Goal: Task Accomplishment & Management: Complete application form

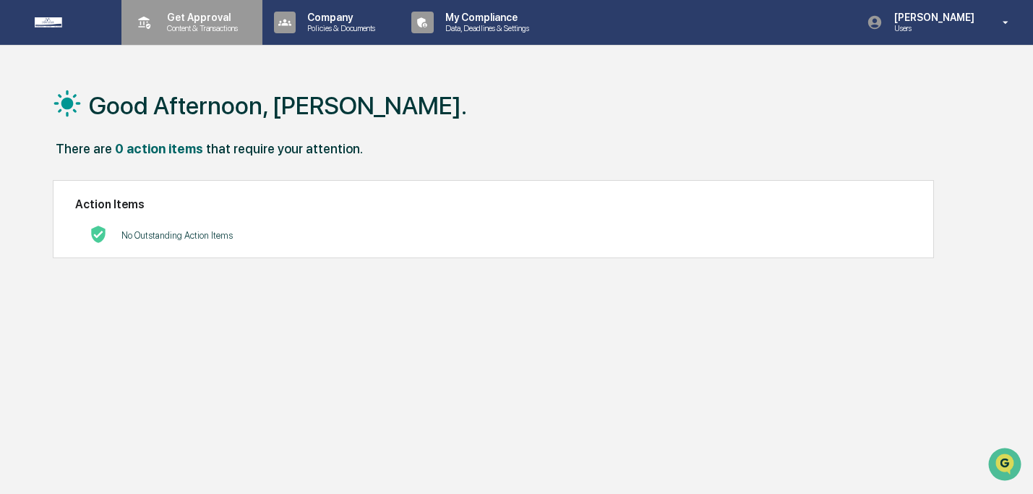
click at [194, 36] on div "Get Approval Content & Transactions" at bounding box center [190, 22] width 126 height 45
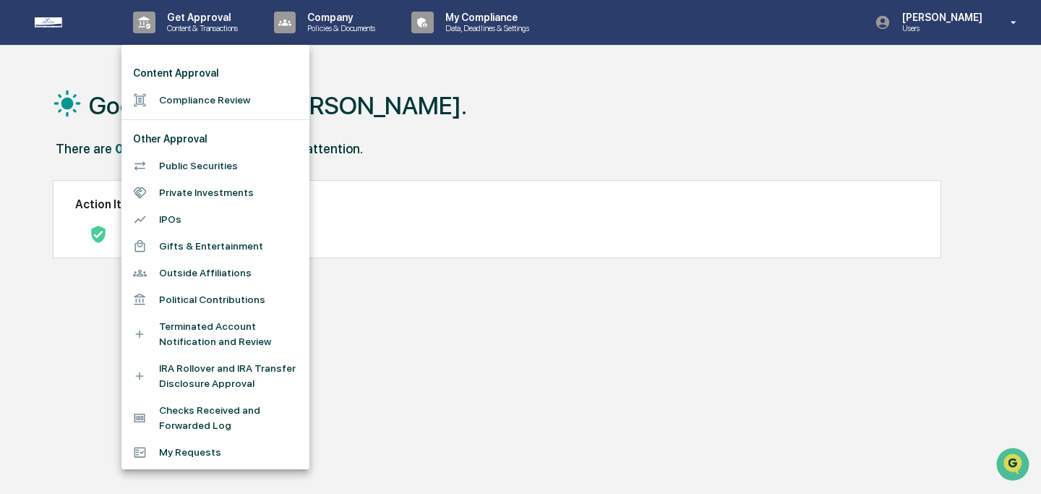
click at [203, 95] on li "Compliance Review" at bounding box center [215, 100] width 188 height 27
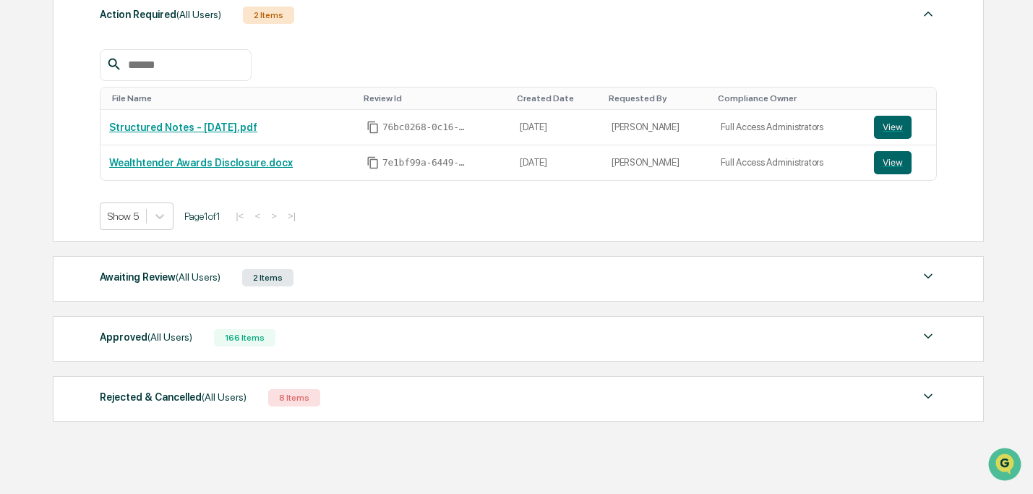
scroll to position [225, 0]
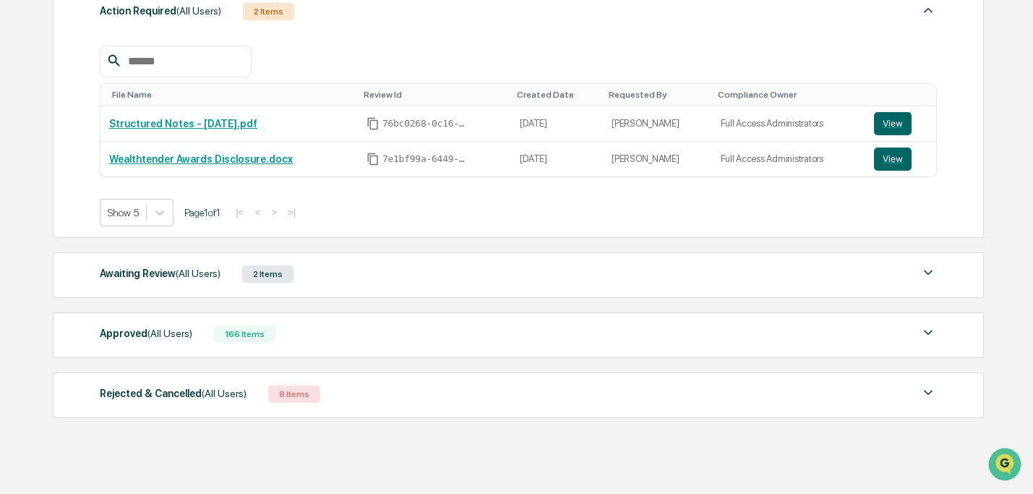
click at [494, 270] on div "Awaiting Review (All Users) 2 Items" at bounding box center [518, 274] width 836 height 20
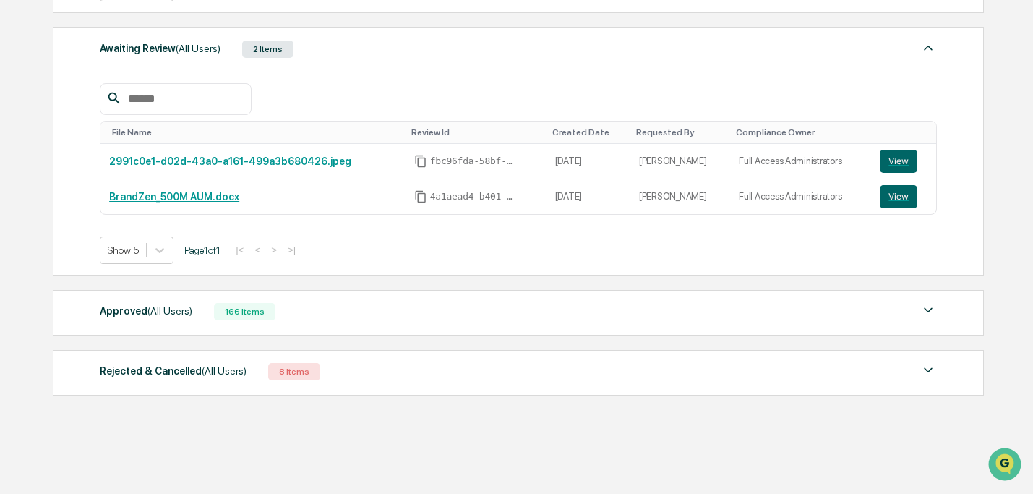
scroll to position [452, 0]
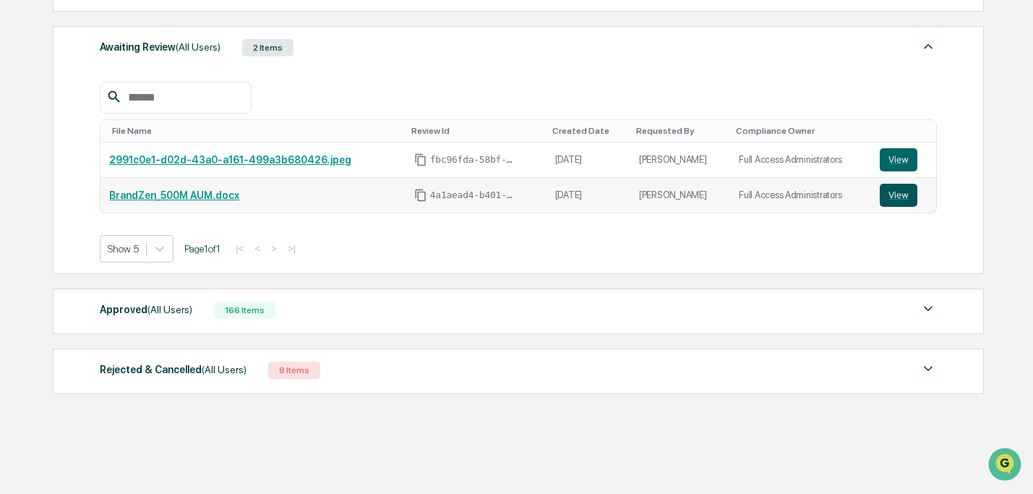
click at [907, 199] on button "View" at bounding box center [899, 195] width 38 height 23
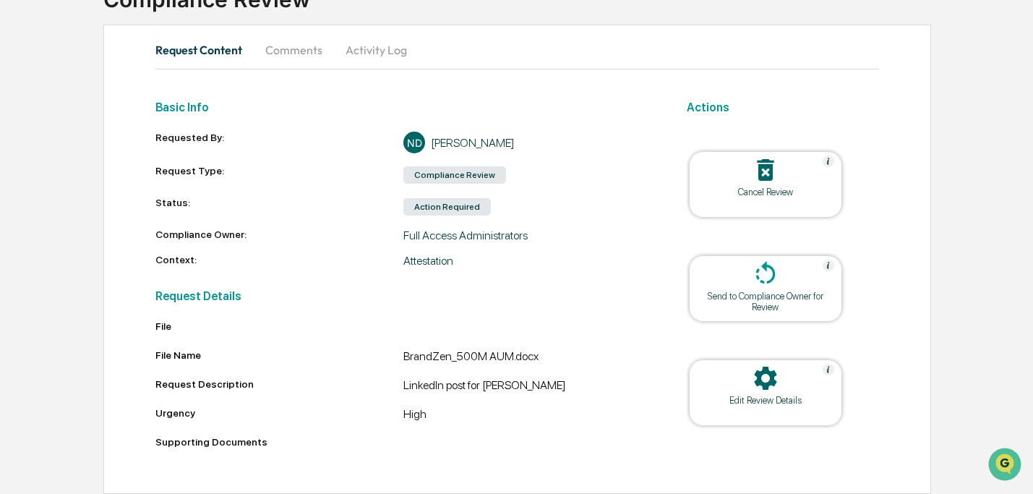
scroll to position [116, 0]
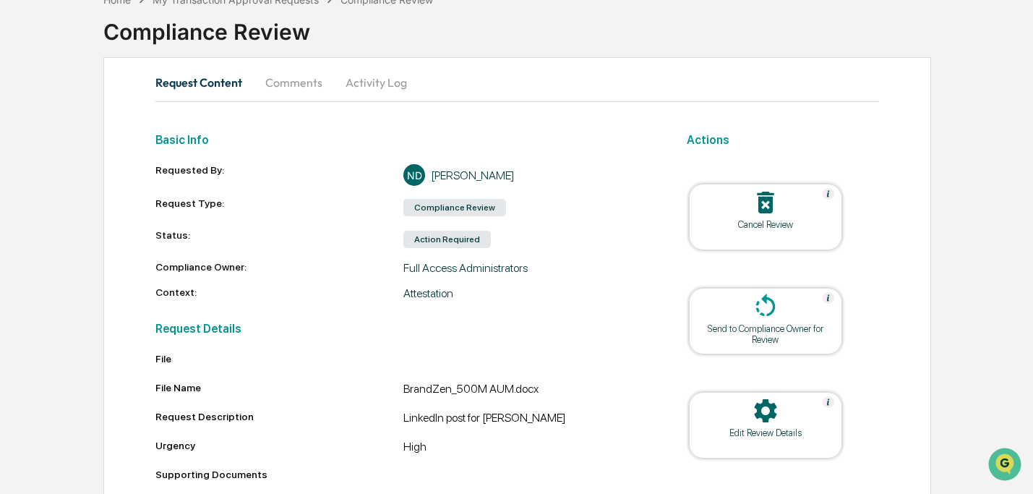
click at [280, 86] on button "Comments" at bounding box center [294, 82] width 80 height 35
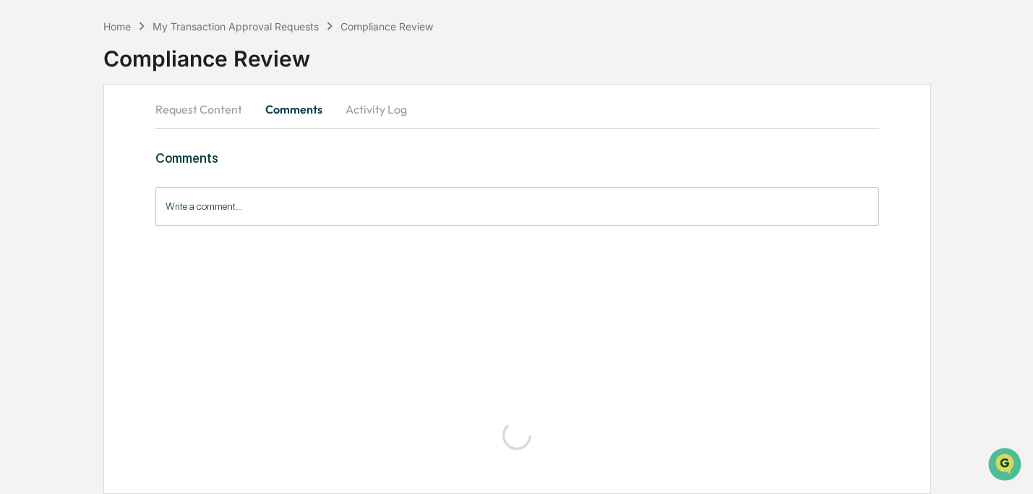
scroll to position [0, 0]
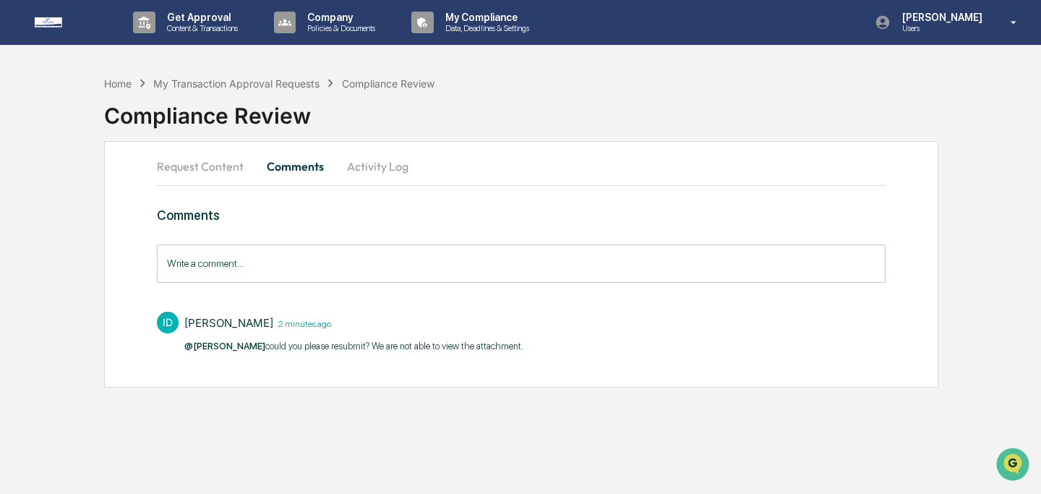
click at [387, 157] on button "Activity Log" at bounding box center [377, 166] width 85 height 35
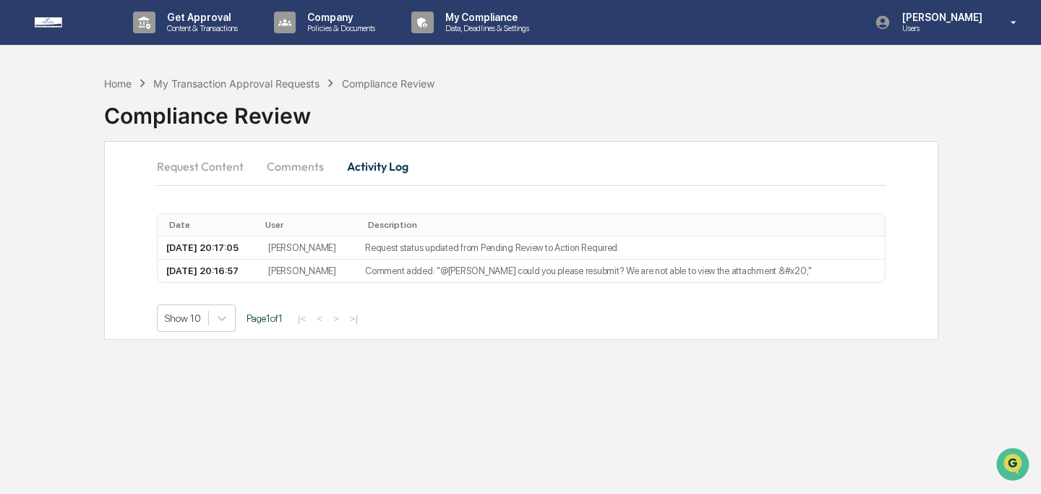
click at [241, 162] on button "Request Content" at bounding box center [206, 166] width 98 height 35
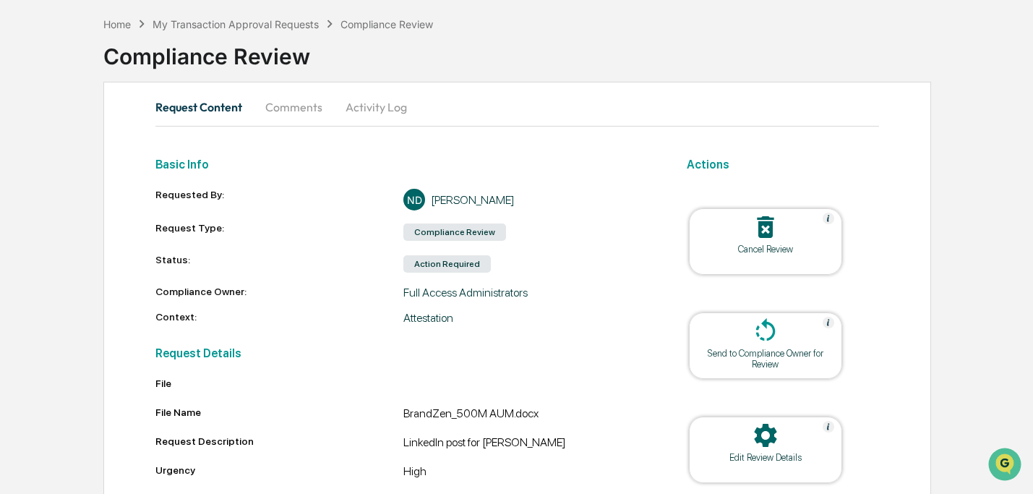
scroll to position [116, 0]
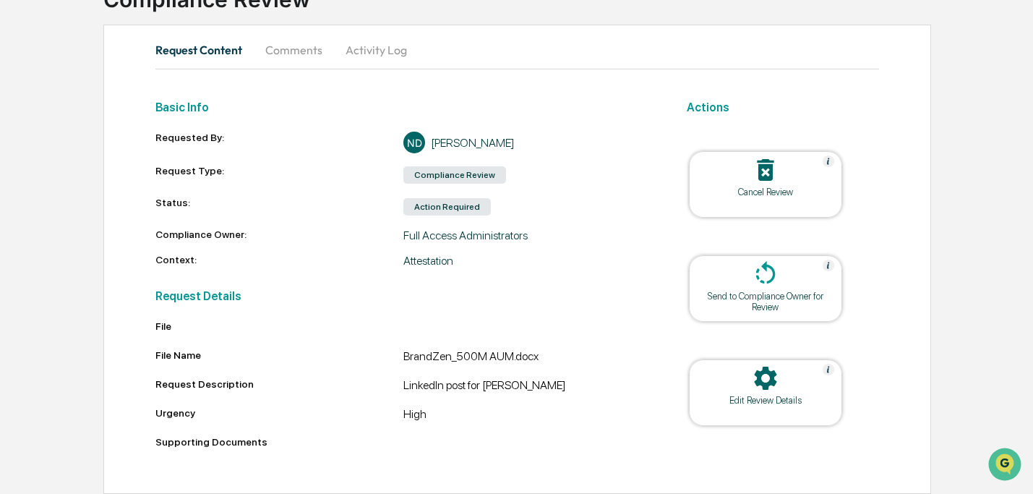
click at [731, 402] on div "Edit Review Details" at bounding box center [765, 400] width 130 height 11
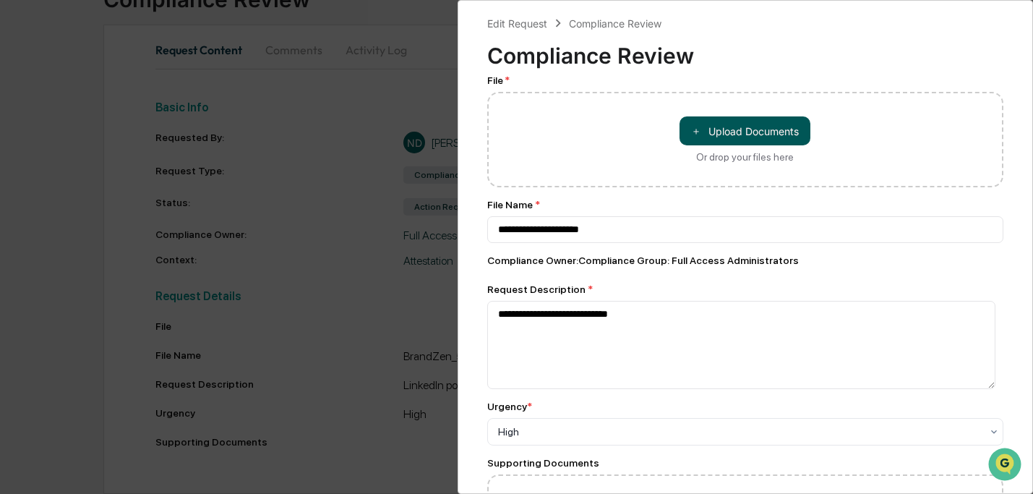
click at [697, 128] on button "＋ Upload Documents" at bounding box center [744, 130] width 131 height 29
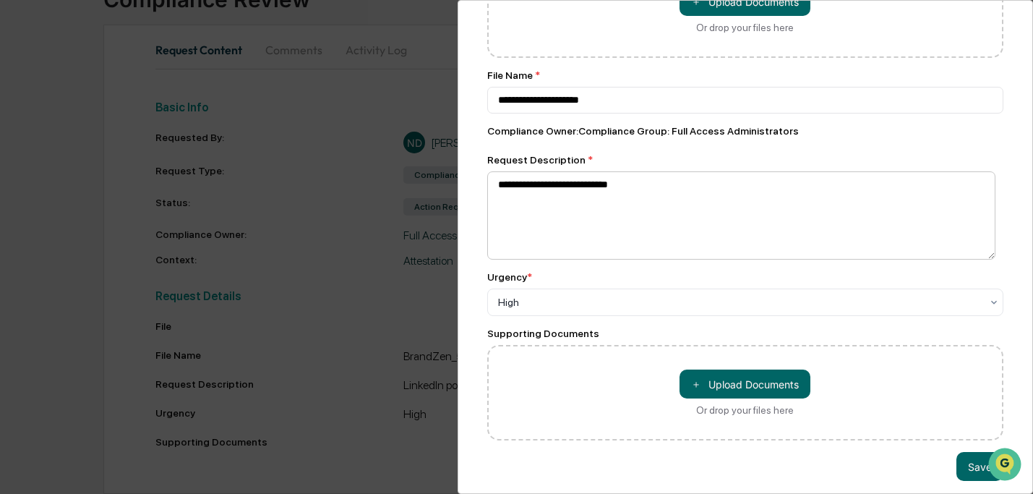
scroll to position [150, 0]
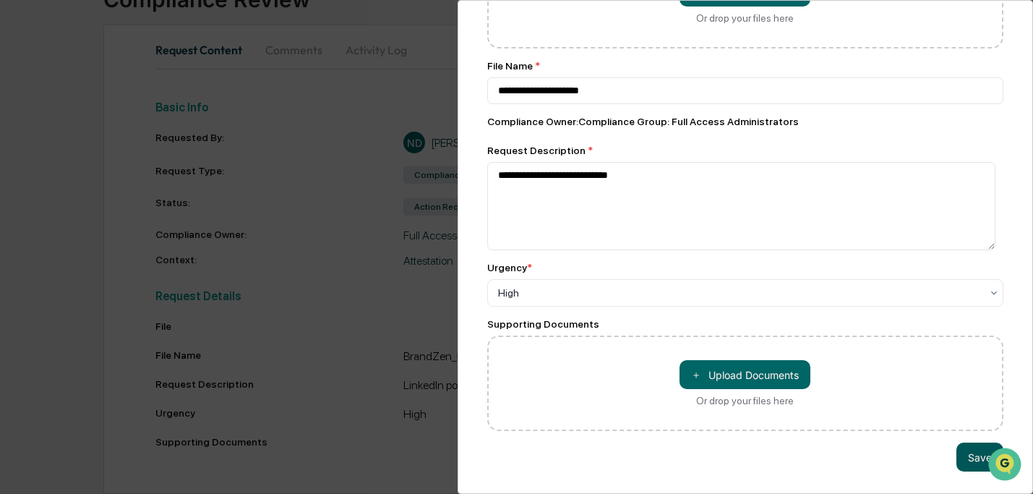
click at [956, 453] on button "Save" at bounding box center [979, 456] width 47 height 29
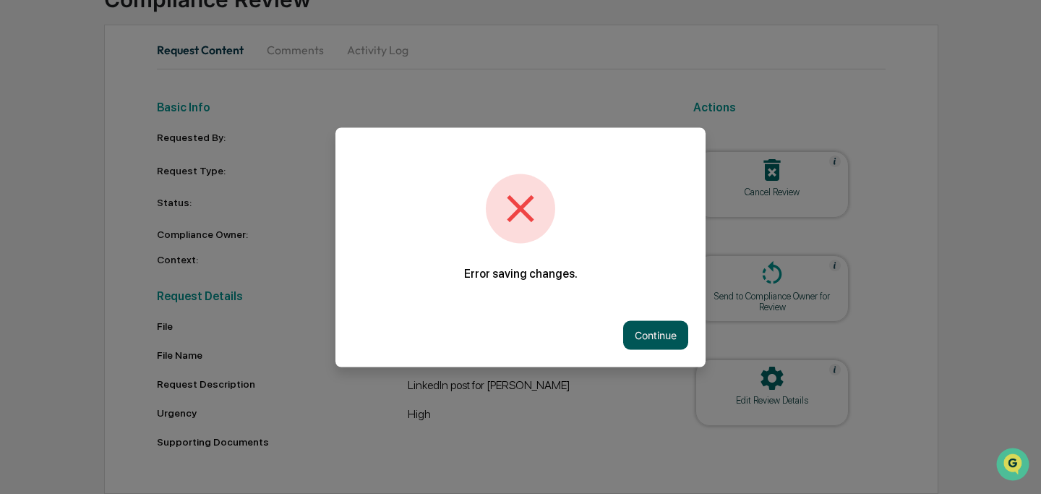
click at [677, 332] on button "Continue" at bounding box center [655, 334] width 65 height 29
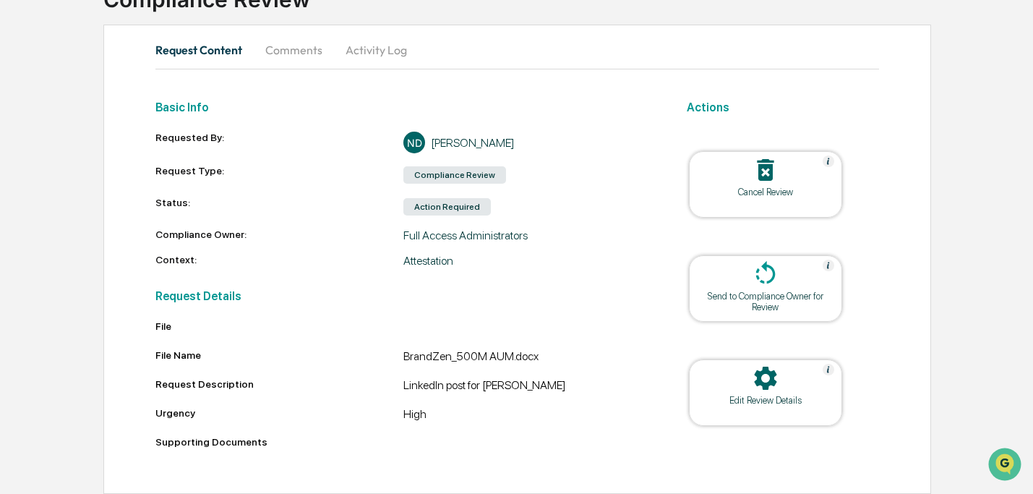
click at [512, 357] on div "BrandZen_500M AUM.docx" at bounding box center [527, 357] width 248 height 17
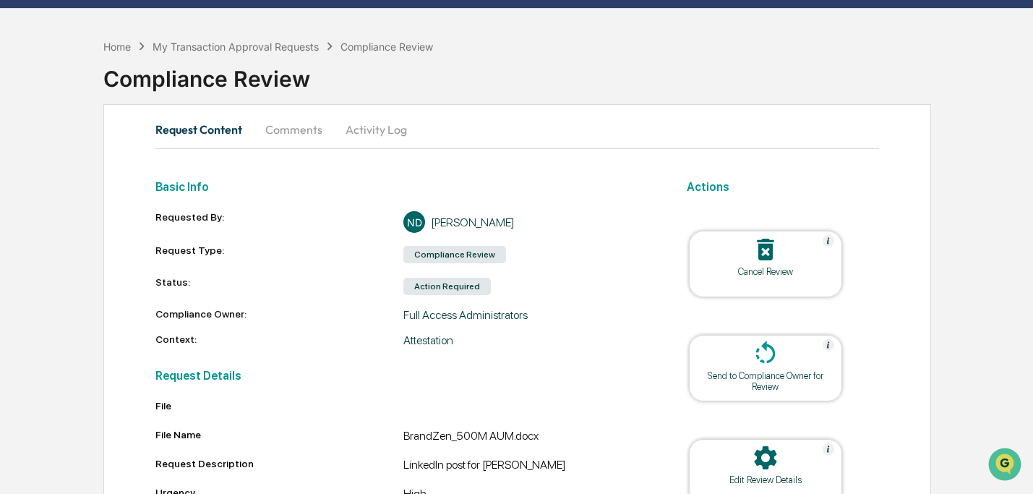
scroll to position [116, 0]
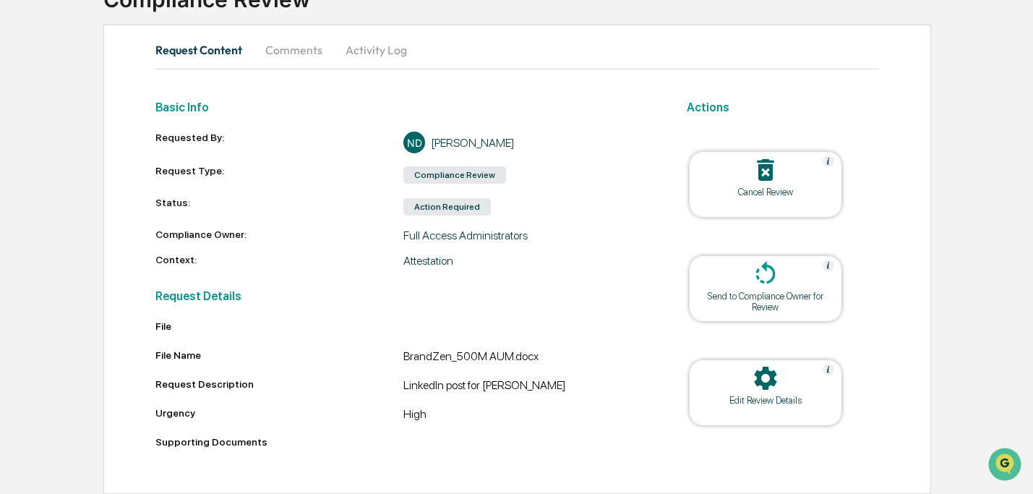
click at [780, 399] on div "Edit Review Details" at bounding box center [765, 400] width 130 height 11
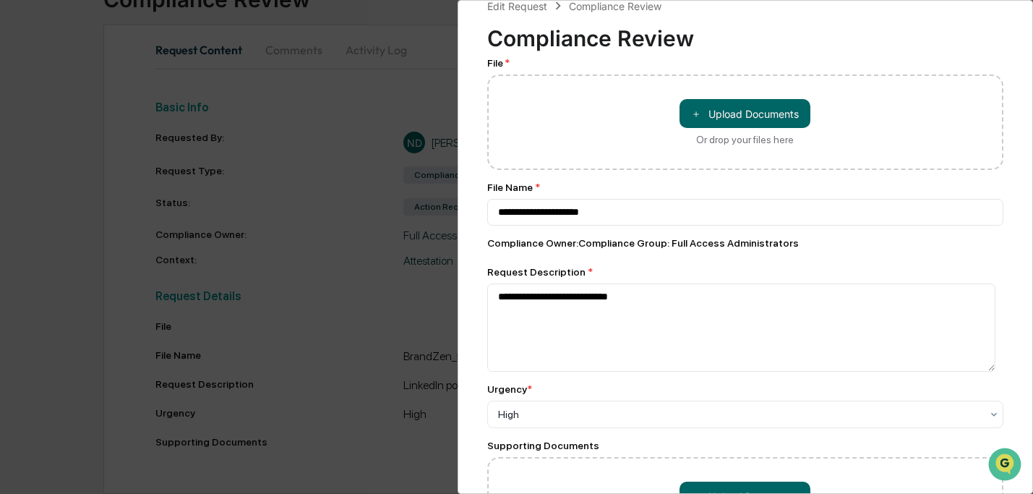
scroll to position [0, 0]
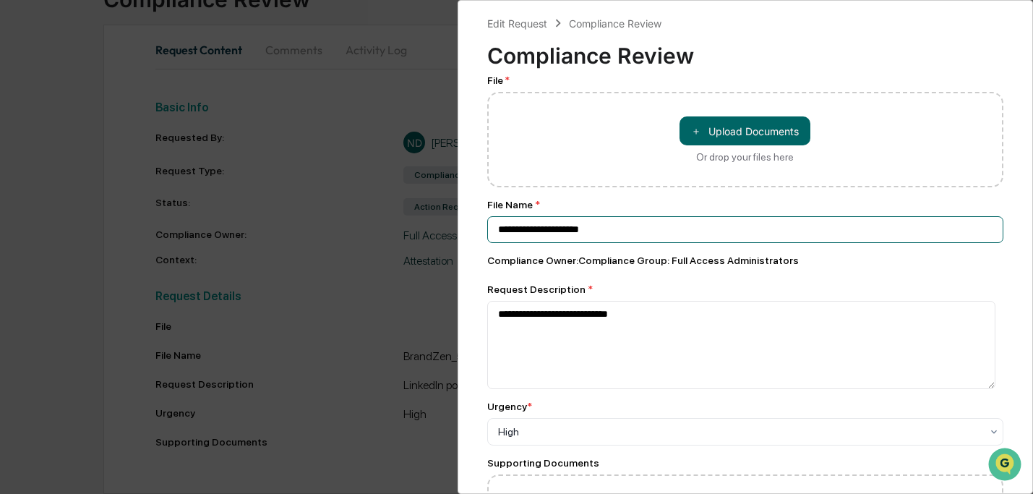
click at [683, 226] on input "**********" at bounding box center [745, 229] width 517 height 27
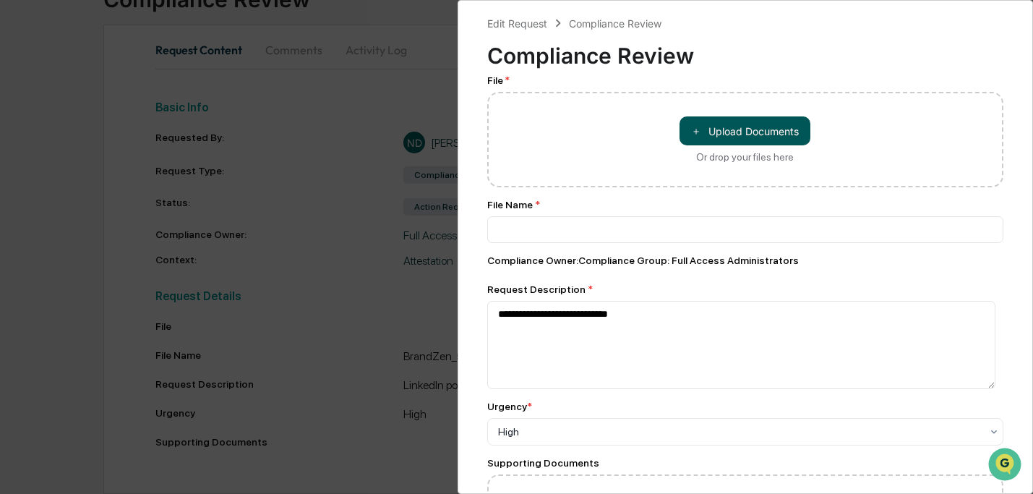
click at [736, 130] on button "＋ Upload Documents" at bounding box center [744, 130] width 131 height 29
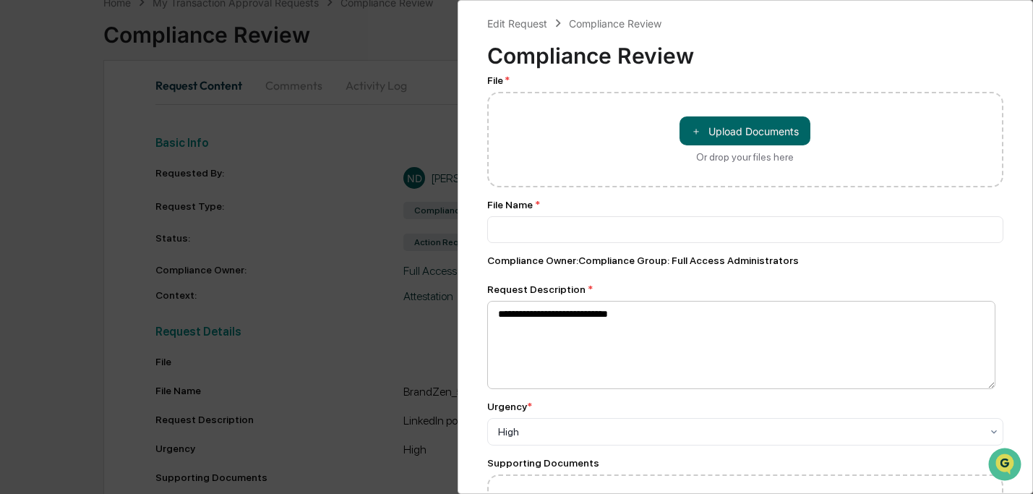
scroll to position [116, 0]
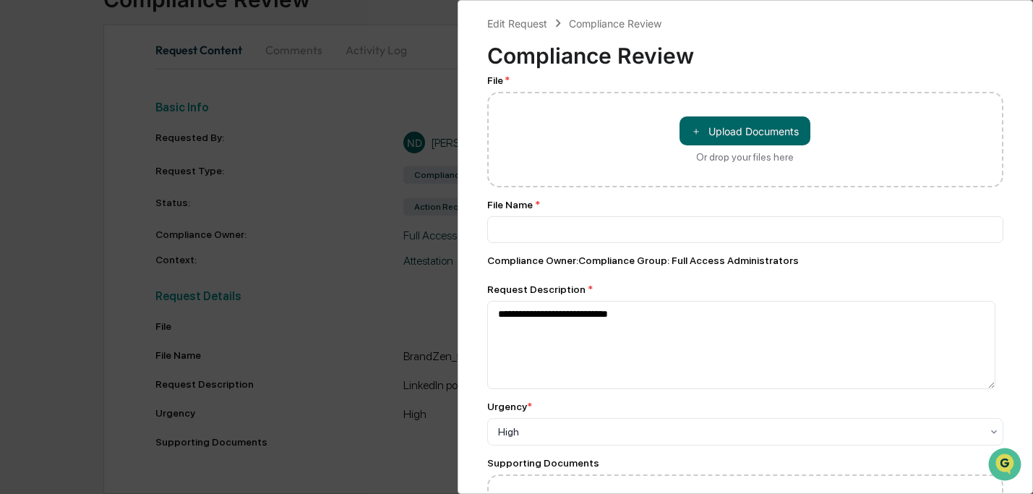
click at [678, 176] on div "＋ Upload Documents Or drop your files here" at bounding box center [745, 139] width 517 height 95
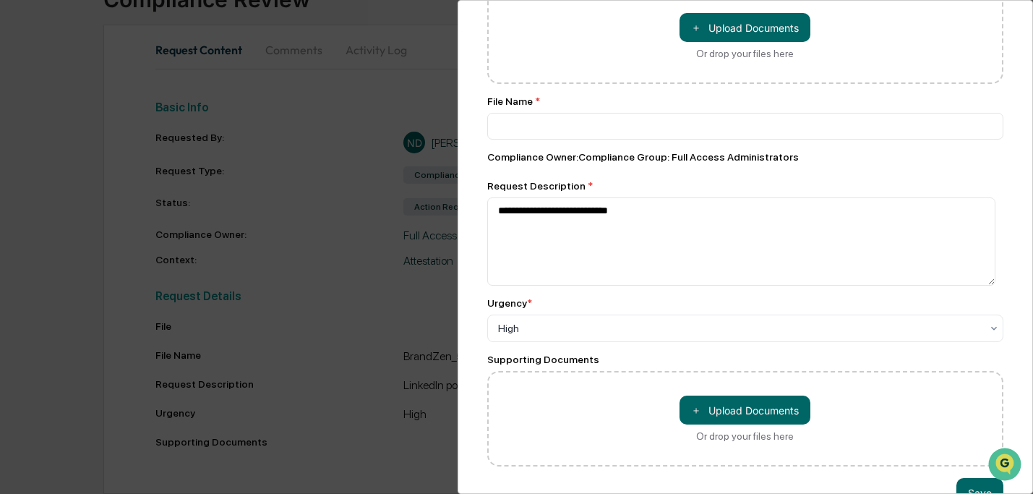
scroll to position [150, 0]
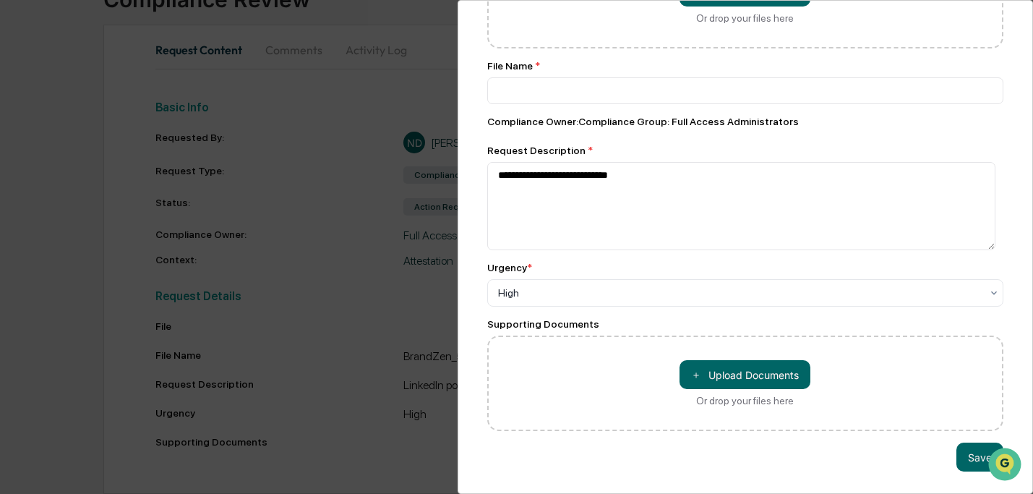
click at [945, 451] on div "**********" at bounding box center [745, 247] width 576 height 494
click at [948, 452] on div "**********" at bounding box center [745, 247] width 576 height 494
click at [956, 453] on button "Save" at bounding box center [979, 456] width 47 height 29
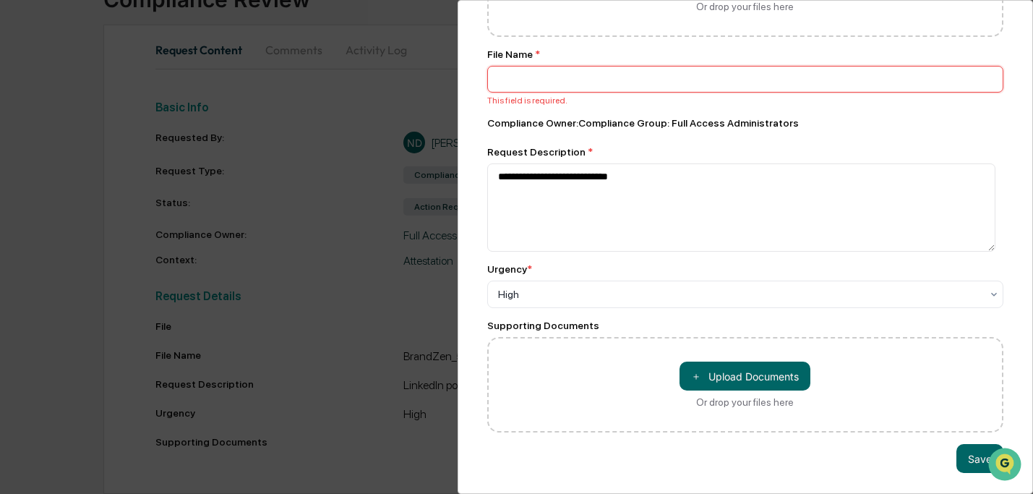
click at [524, 82] on input at bounding box center [745, 79] width 517 height 27
click at [523, 87] on input at bounding box center [745, 79] width 517 height 27
click at [510, 119] on div "Compliance Owner : Compliance Group: Full Access Administrators" at bounding box center [745, 123] width 517 height 12
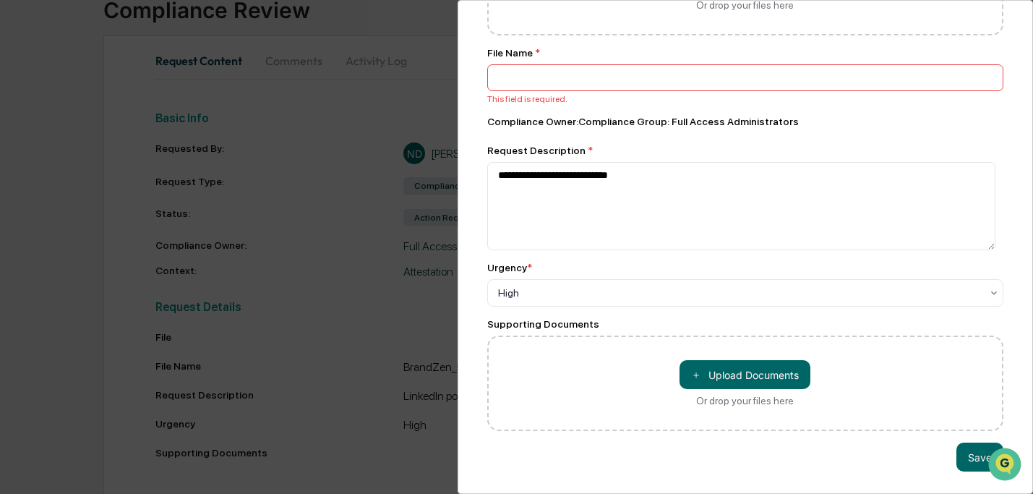
scroll to position [116, 0]
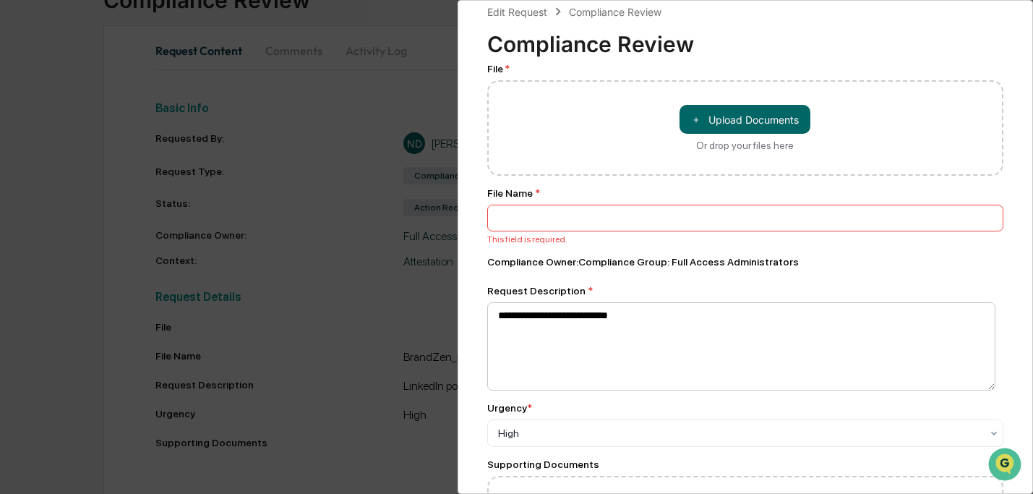
scroll to position [0, 0]
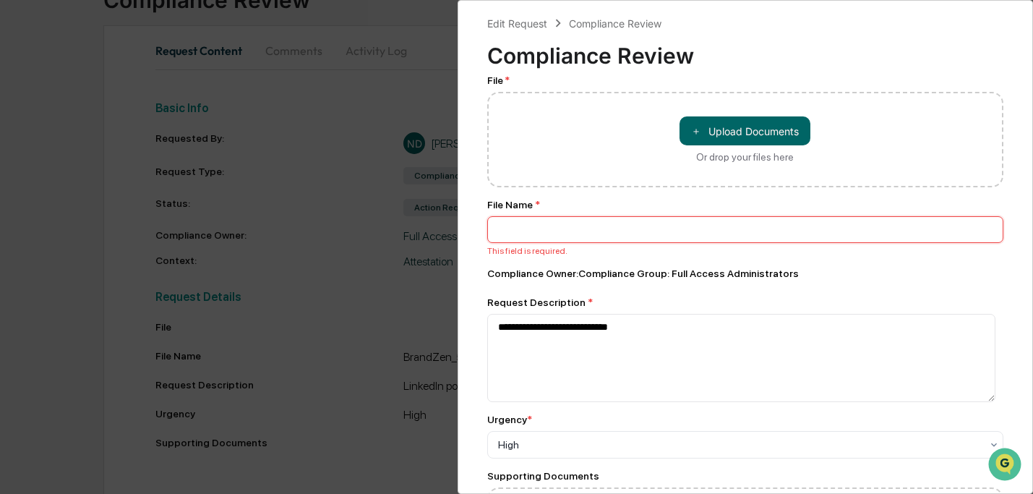
click at [675, 231] on input at bounding box center [745, 229] width 517 height 27
click at [694, 124] on span "＋" at bounding box center [696, 131] width 10 height 14
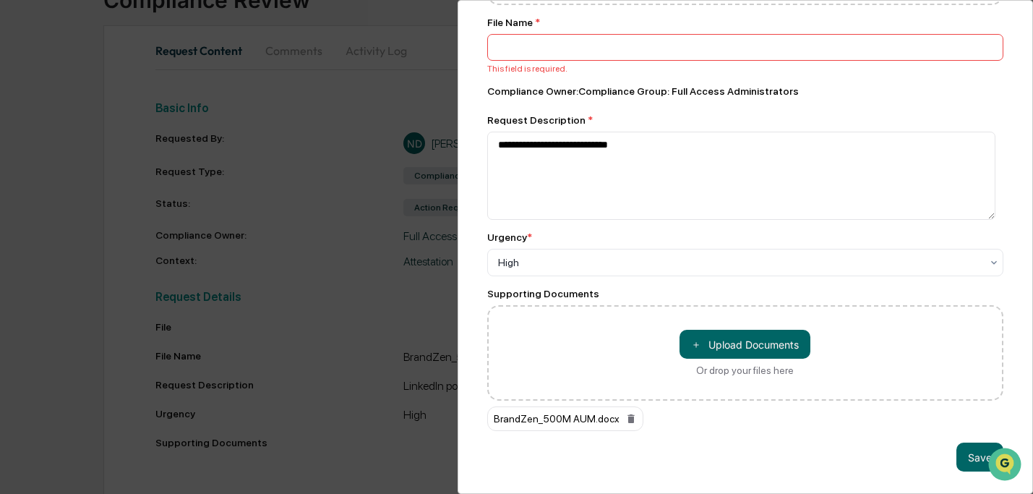
scroll to position [197, 0]
click at [969, 451] on button "Save" at bounding box center [979, 456] width 47 height 29
click at [969, 455] on button "Save" at bounding box center [979, 456] width 47 height 29
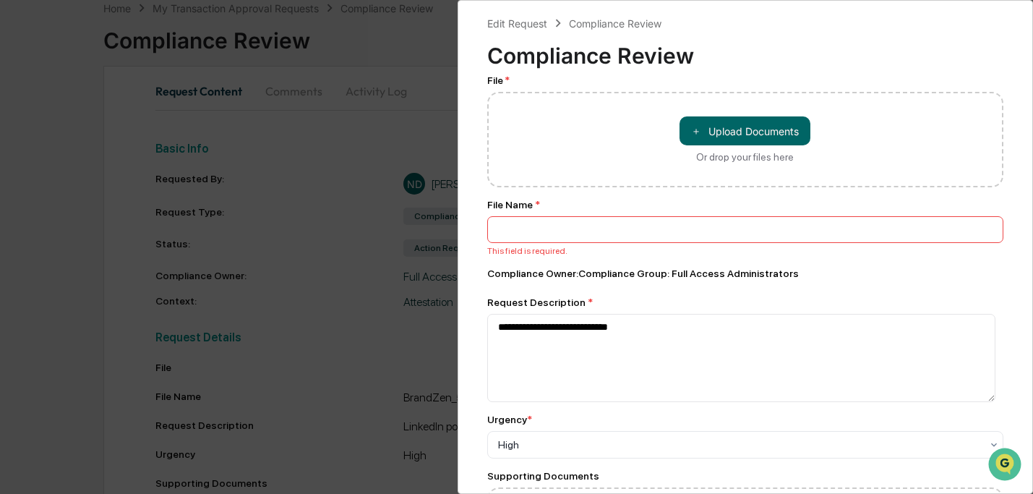
scroll to position [0, 0]
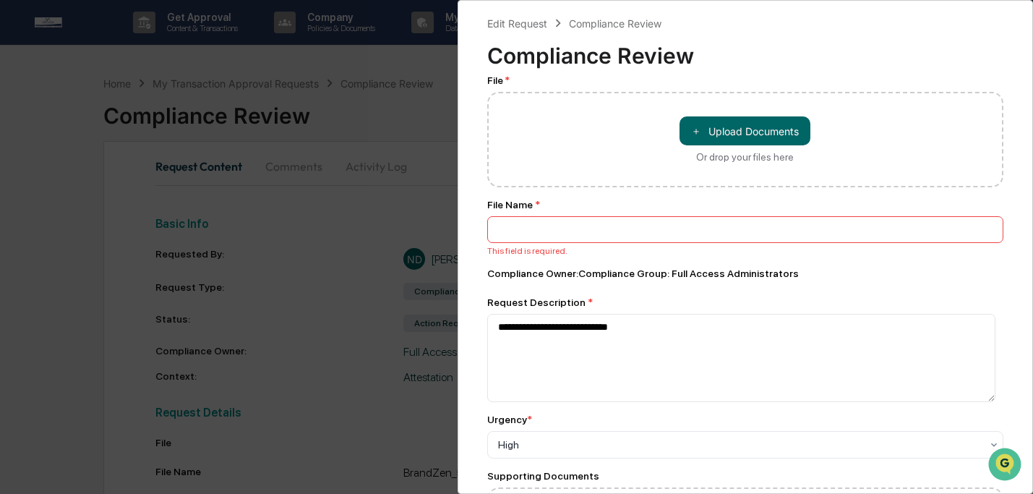
click at [240, 194] on div "**********" at bounding box center [516, 247] width 1033 height 494
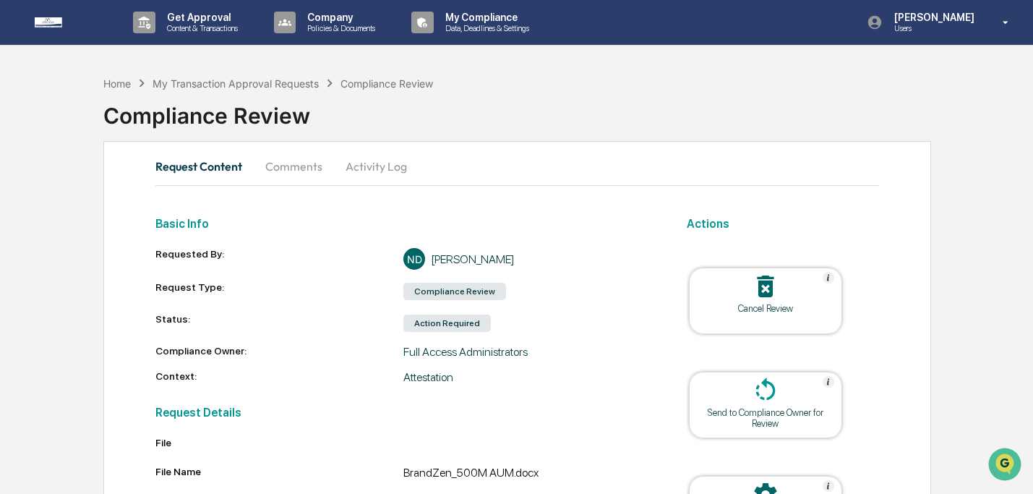
click at [285, 163] on button "Comments" at bounding box center [294, 166] width 80 height 35
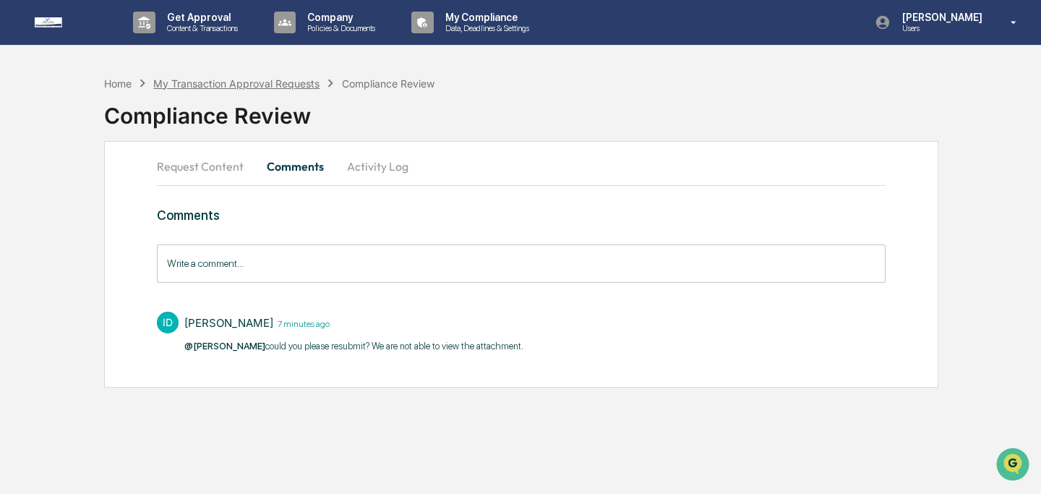
click at [262, 82] on div "My Transaction Approval Requests" at bounding box center [236, 83] width 166 height 12
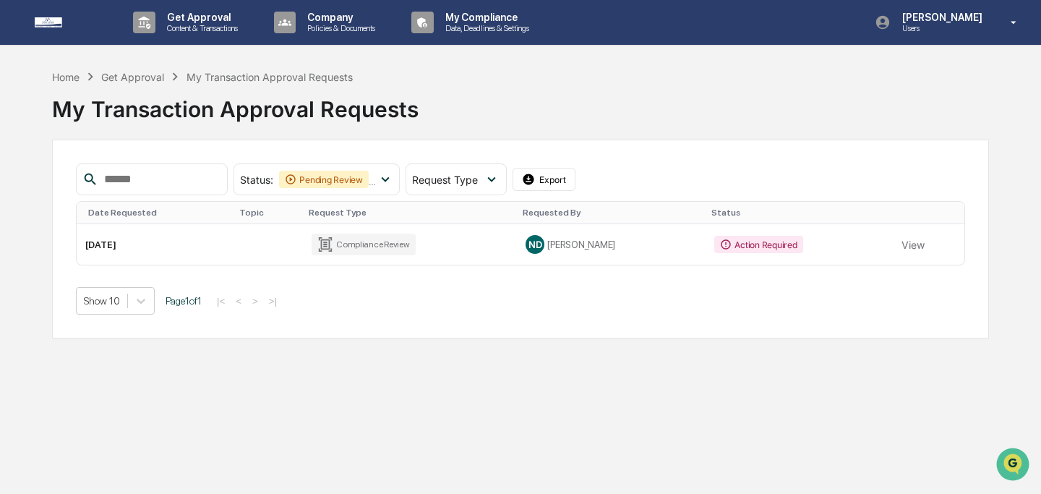
click at [139, 74] on div "Get Approval" at bounding box center [132, 77] width 63 height 12
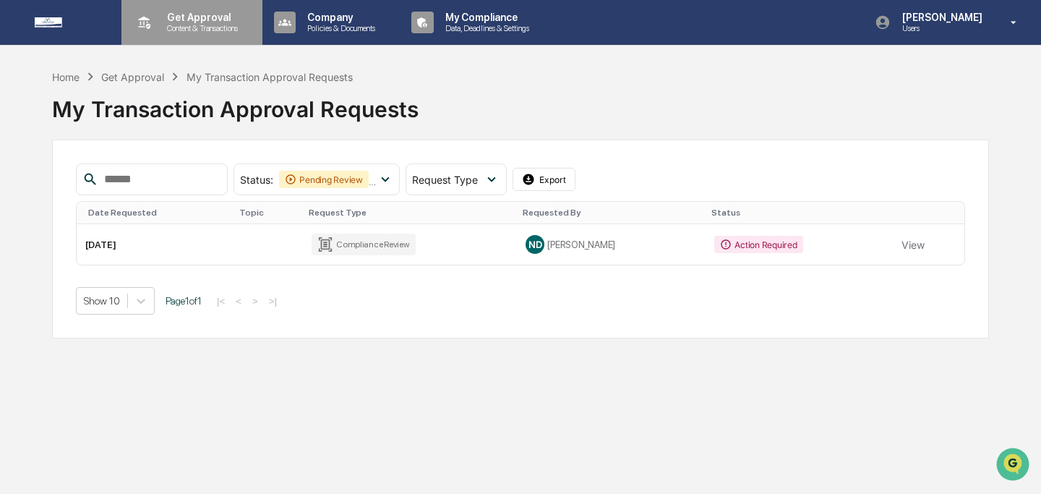
click at [180, 27] on p "Content & Transactions" at bounding box center [200, 28] width 90 height 10
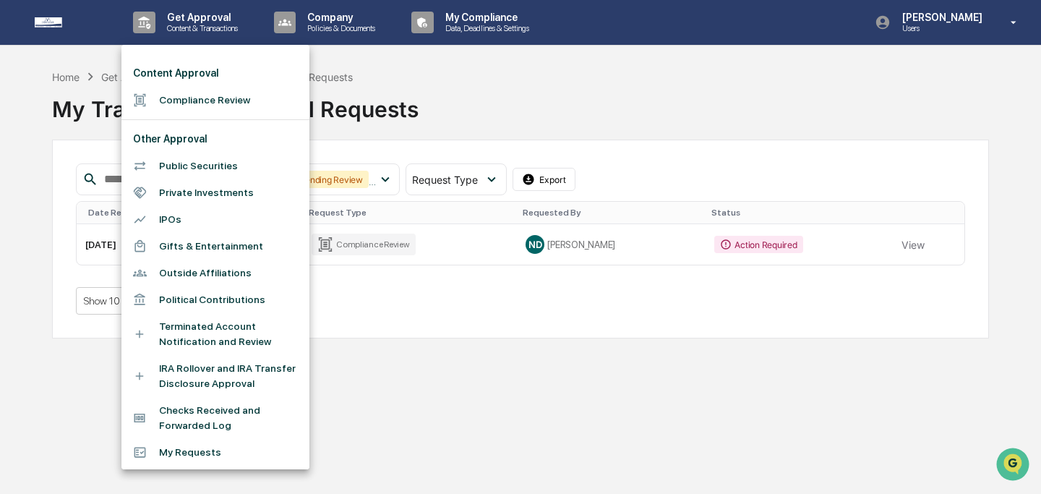
click at [184, 103] on li "Compliance Review" at bounding box center [215, 100] width 188 height 27
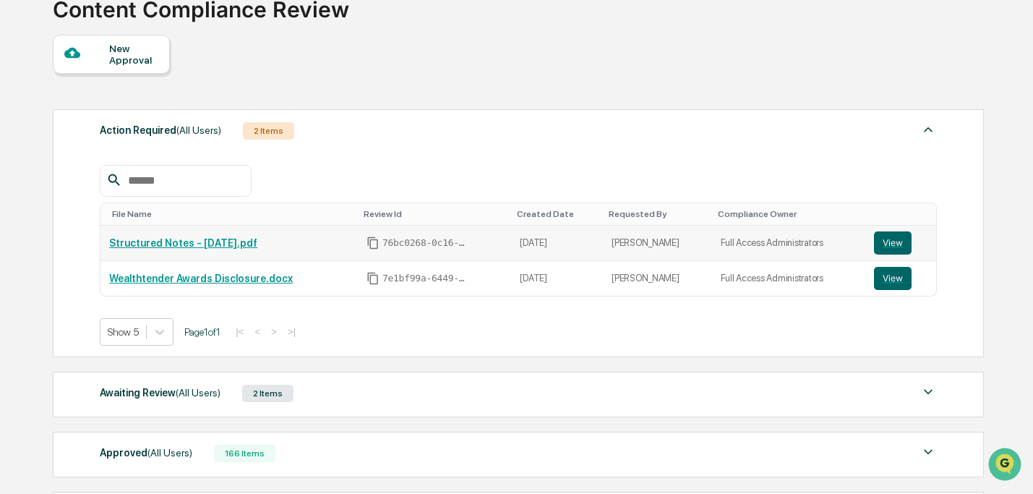
scroll to position [254, 0]
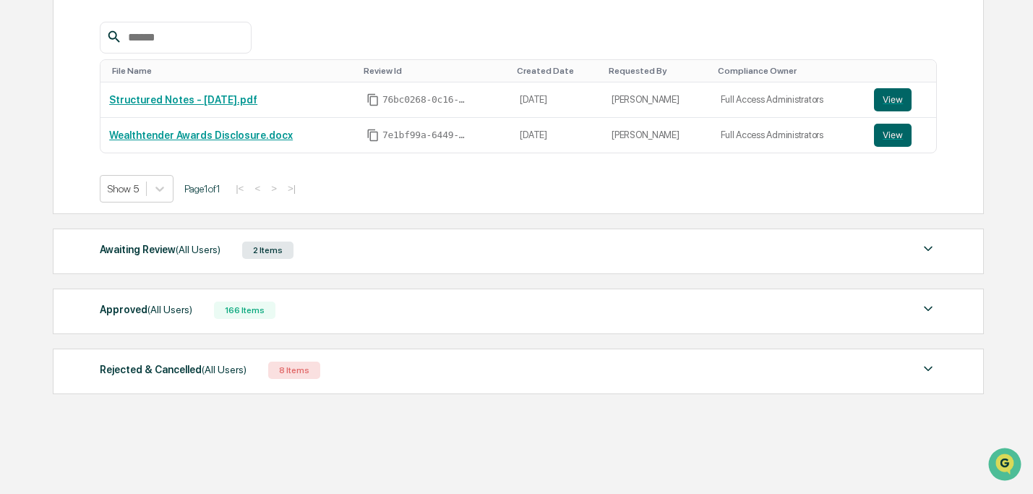
click at [358, 257] on div "Awaiting Review (All Users) 2 Items" at bounding box center [518, 250] width 836 height 20
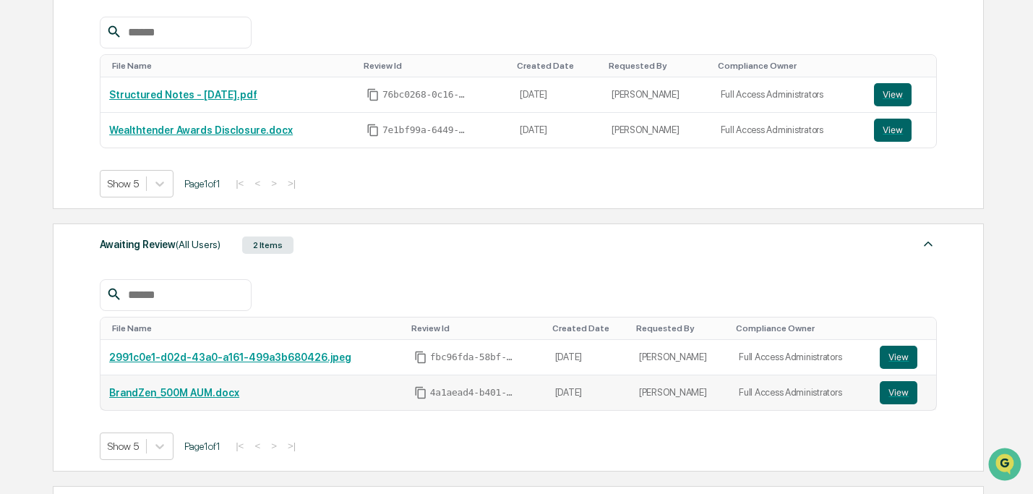
click at [203, 398] on link "BrandZen_500M AUM.docx" at bounding box center [174, 393] width 130 height 12
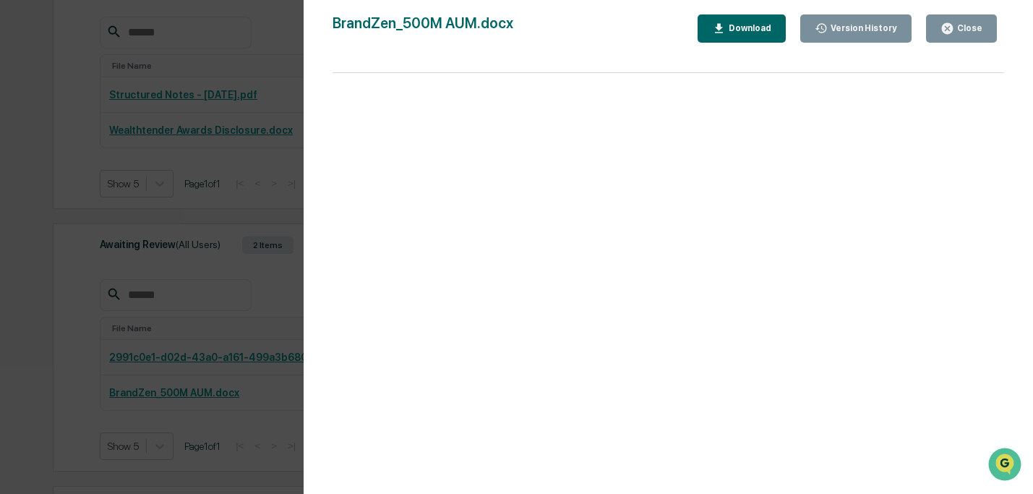
click at [956, 39] on button "Close" at bounding box center [961, 28] width 71 height 28
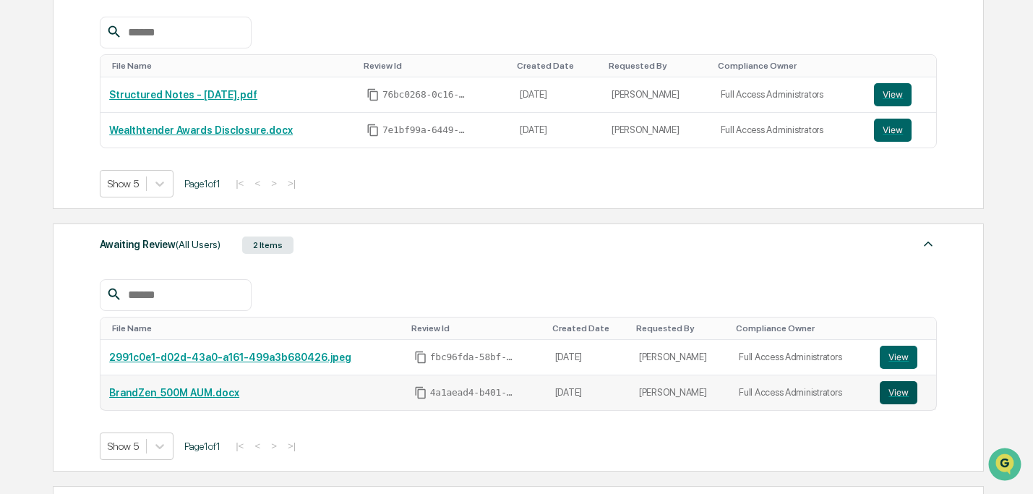
click at [901, 398] on button "View" at bounding box center [899, 392] width 38 height 23
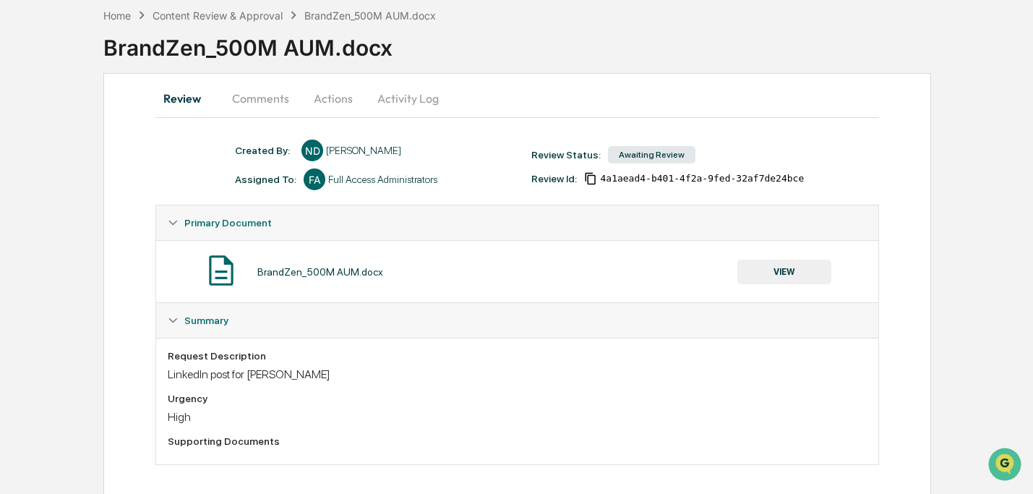
scroll to position [77, 0]
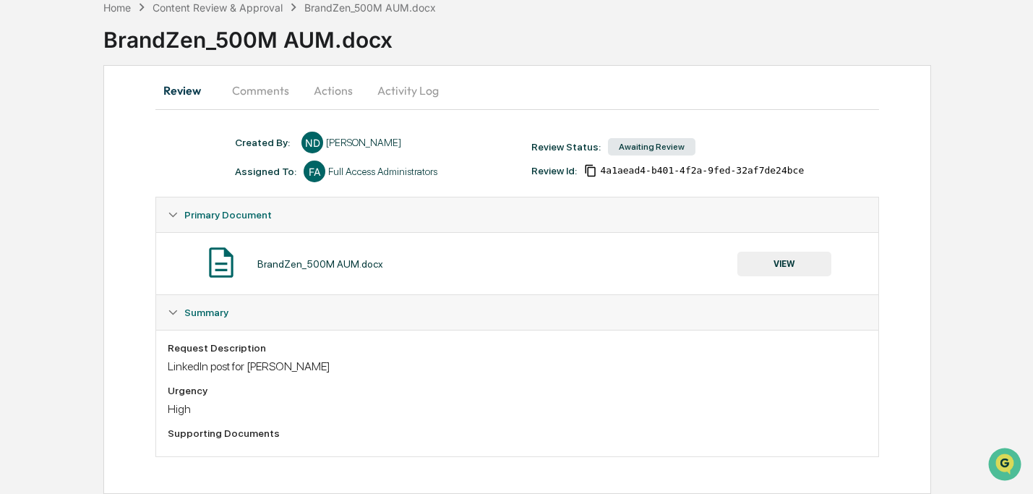
click at [784, 272] on button "VIEW" at bounding box center [784, 264] width 94 height 25
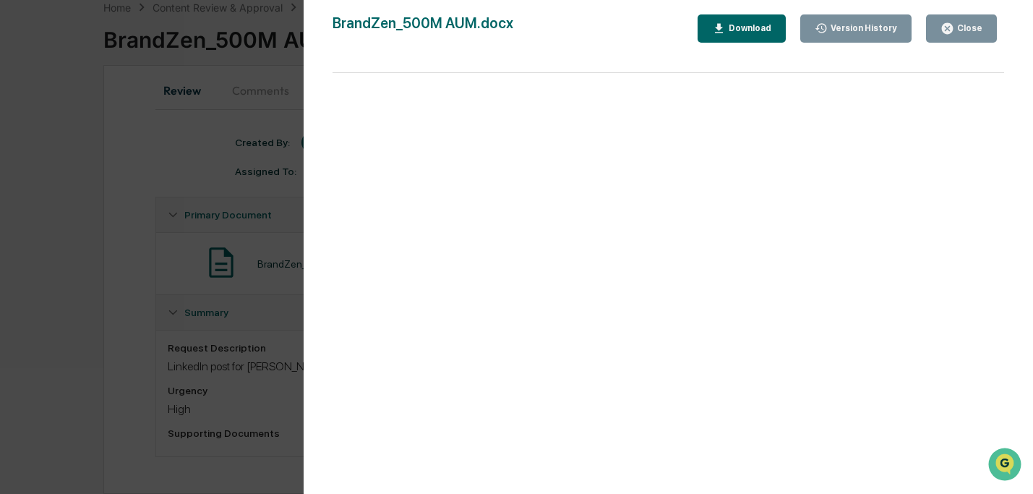
click at [945, 28] on icon "button" at bounding box center [947, 28] width 11 height 11
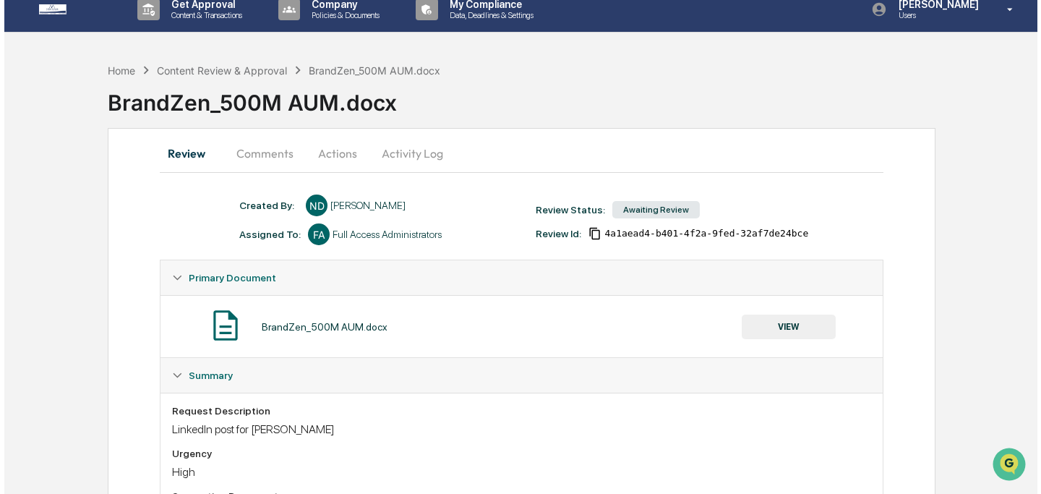
scroll to position [0, 0]
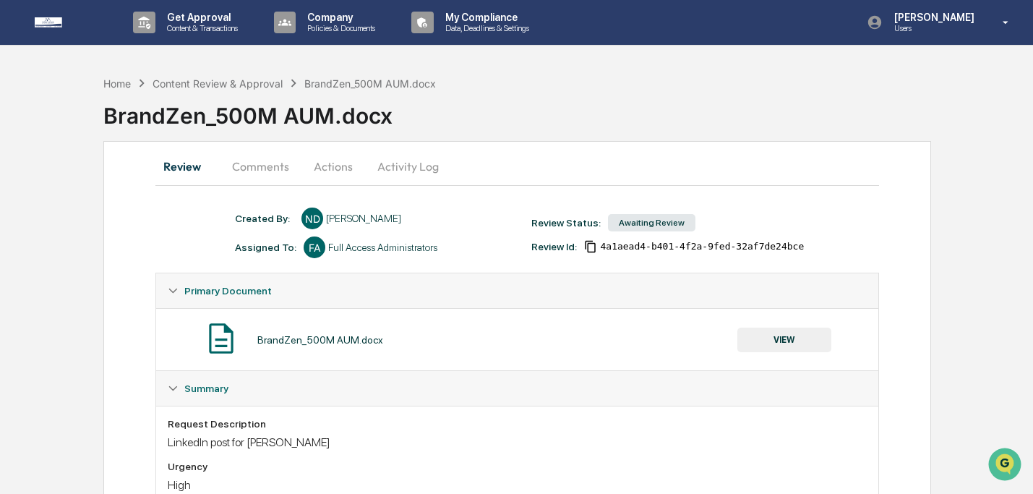
click at [332, 168] on button "Actions" at bounding box center [333, 166] width 65 height 35
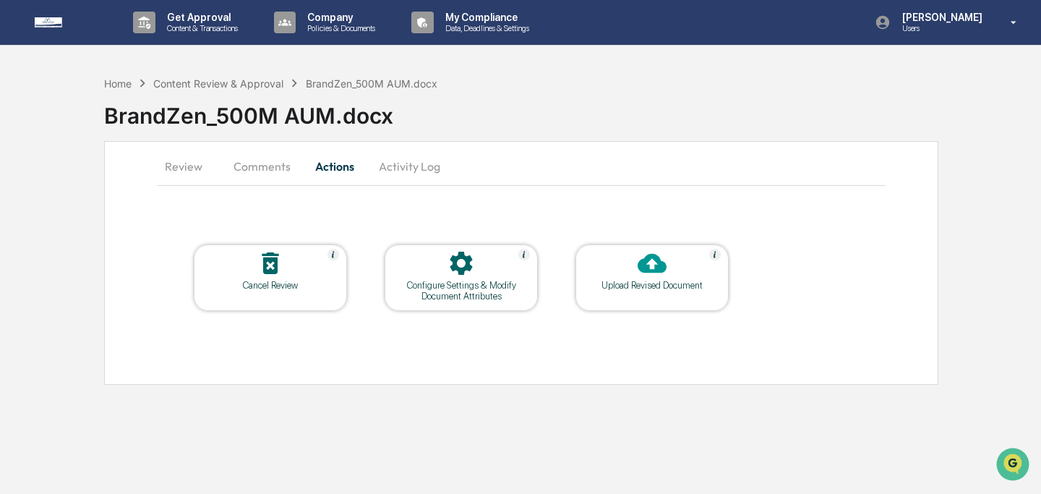
click at [672, 293] on div "Upload Revised Document" at bounding box center [651, 277] width 153 height 66
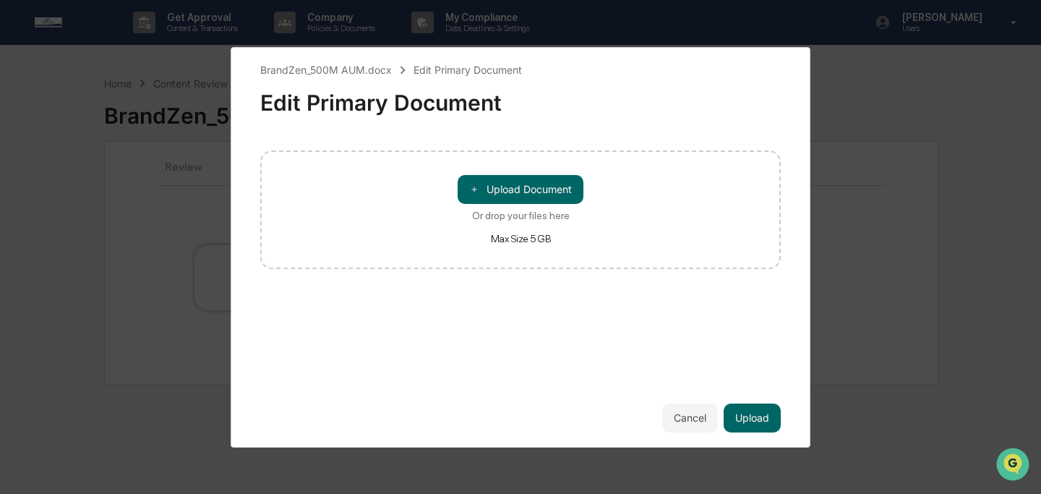
click at [524, 173] on div "＋ Upload Document Or drop your files here Max Size 5 GB" at bounding box center [520, 209] width 520 height 119
click at [523, 182] on button "＋ Upload Document" at bounding box center [520, 189] width 126 height 29
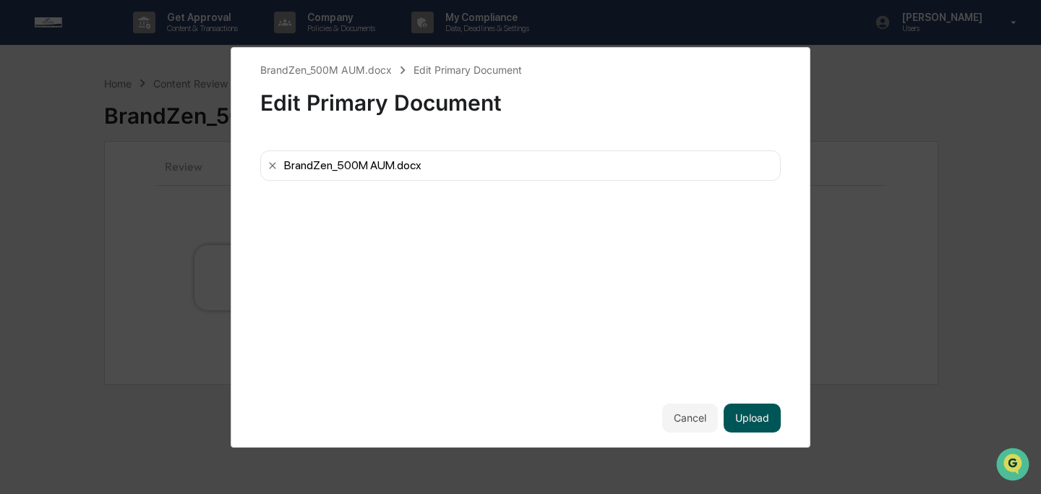
click at [778, 418] on button "Upload" at bounding box center [751, 417] width 57 height 29
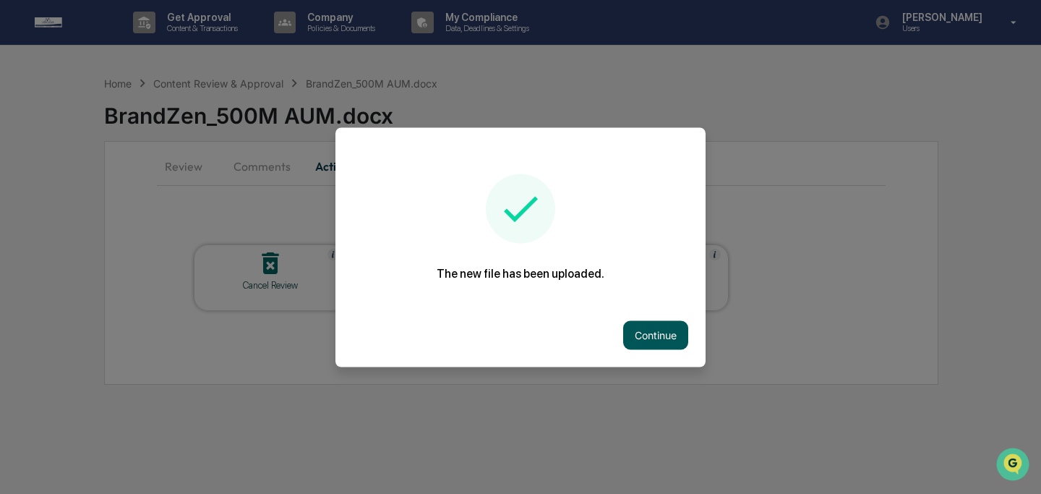
click at [666, 339] on button "Continue" at bounding box center [655, 334] width 65 height 29
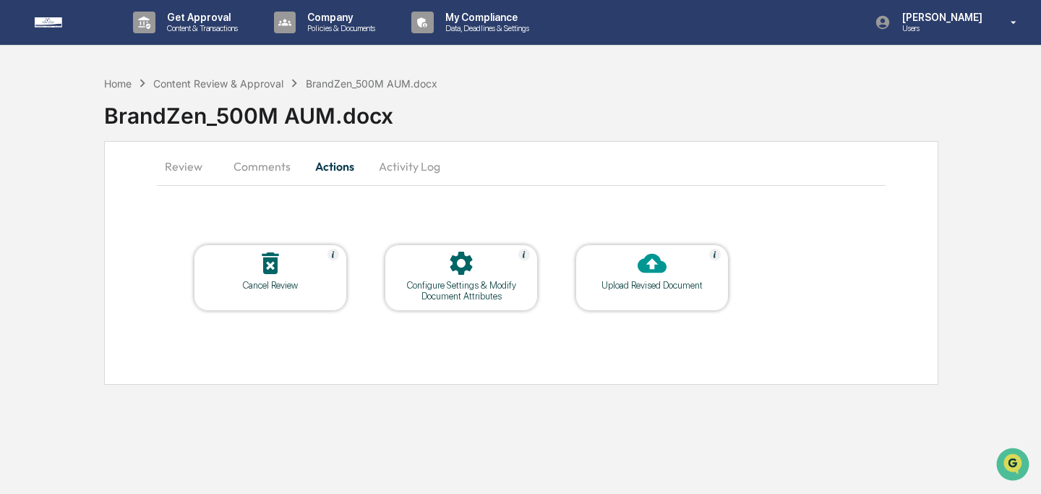
click at [273, 155] on button "Comments" at bounding box center [262, 166] width 80 height 35
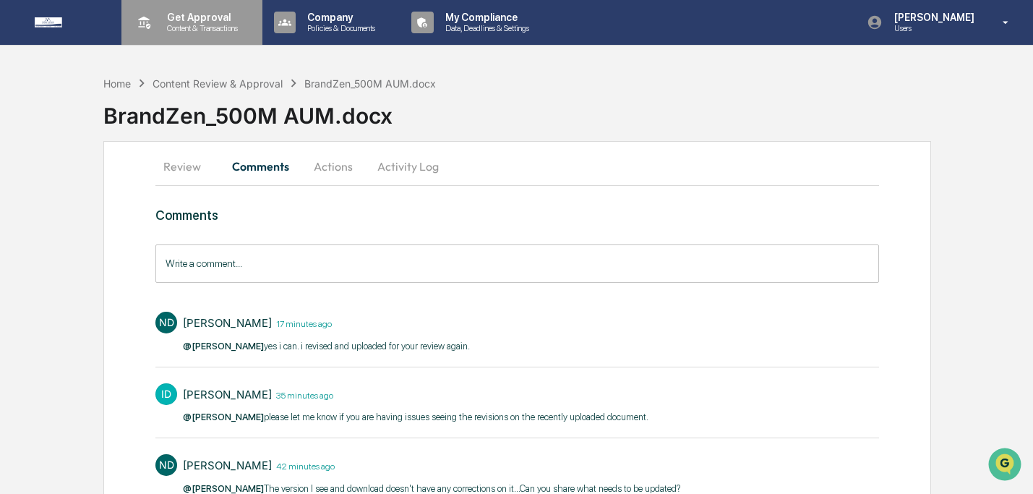
click at [189, 24] on p "Content & Transactions" at bounding box center [200, 28] width 90 height 10
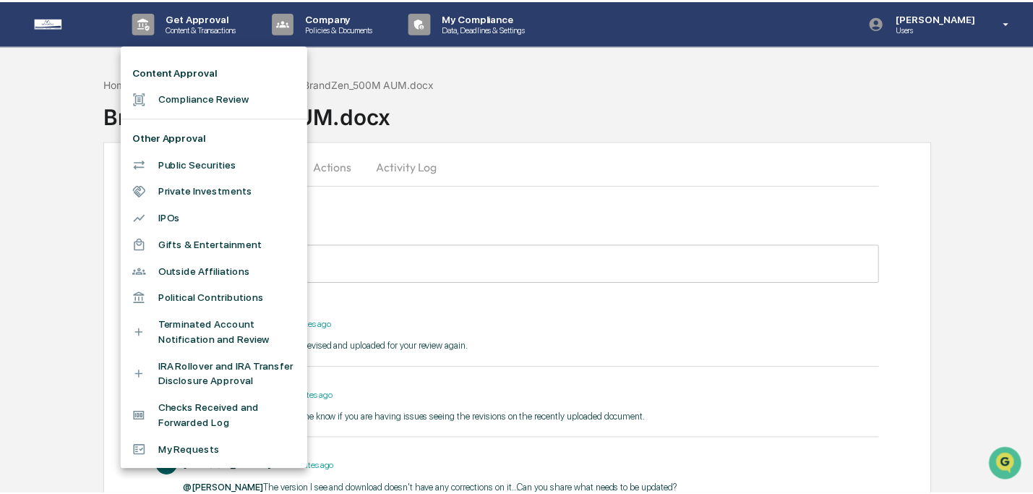
scroll to position [17, 0]
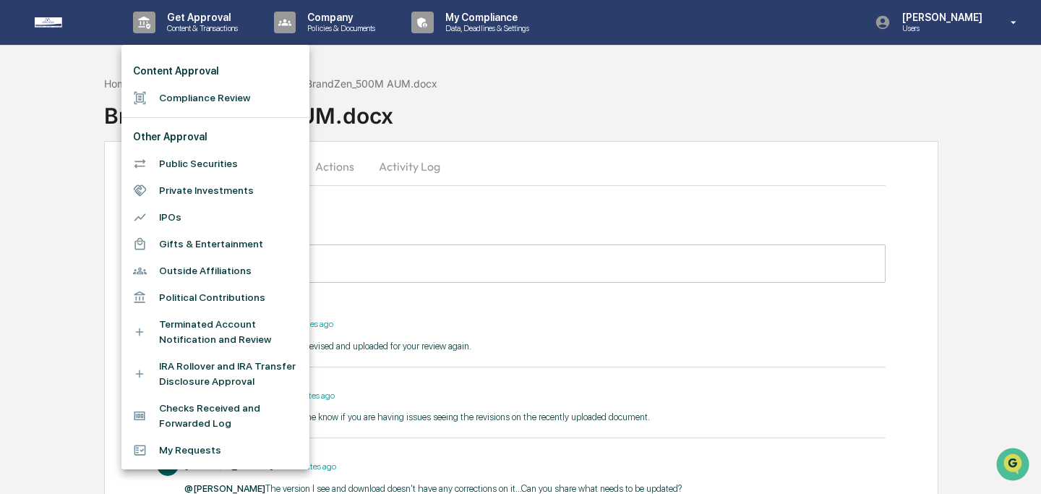
click at [248, 453] on li "My Requests" at bounding box center [215, 450] width 188 height 27
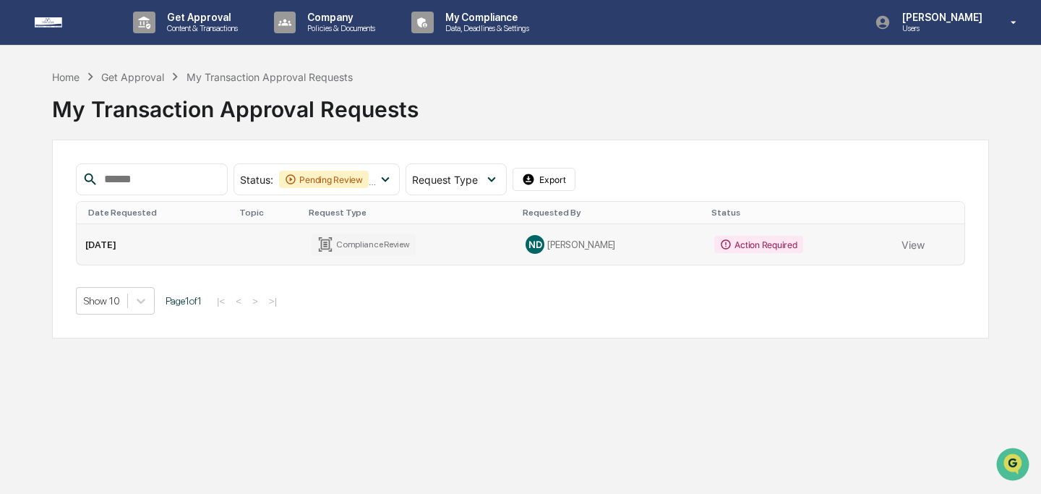
click at [499, 240] on td "Compliance Review" at bounding box center [410, 244] width 215 height 40
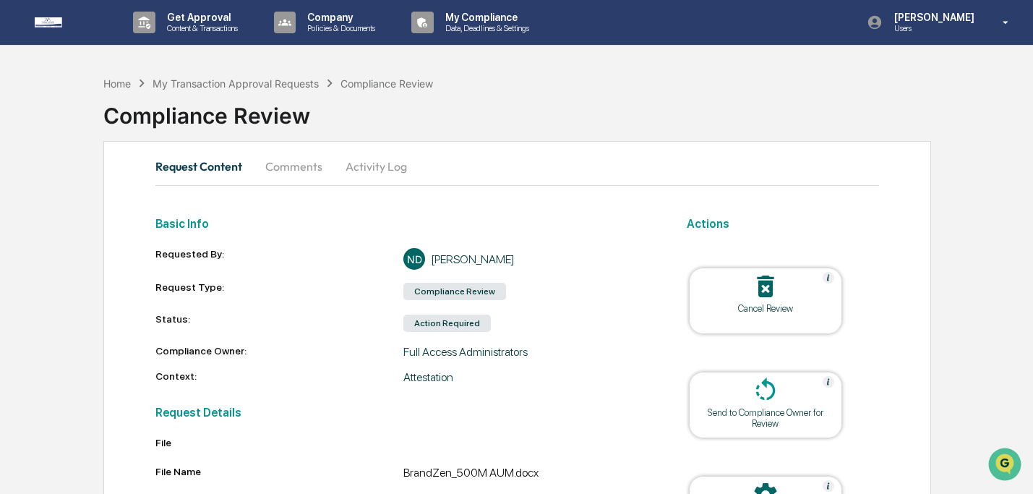
click at [304, 163] on button "Comments" at bounding box center [294, 166] width 80 height 35
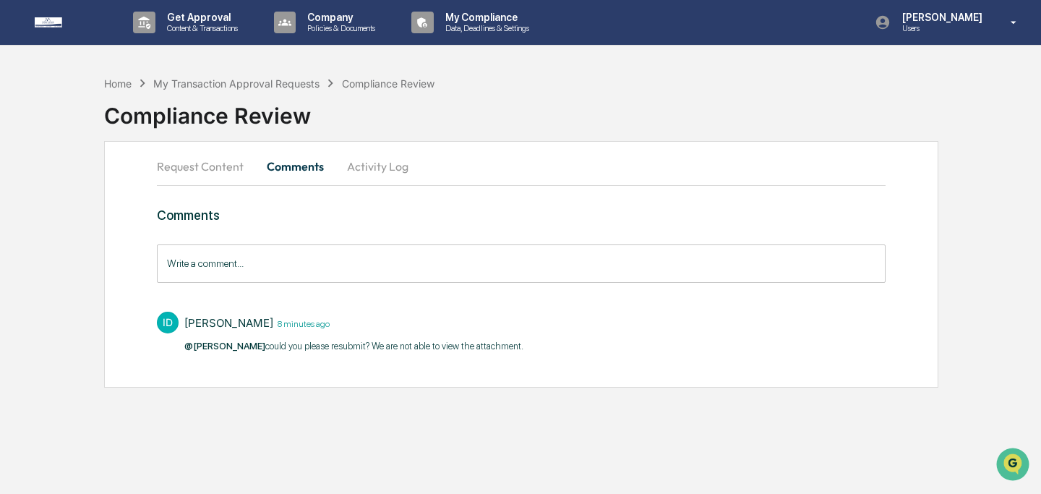
click at [301, 271] on input "Write a comment..." at bounding box center [521, 263] width 729 height 38
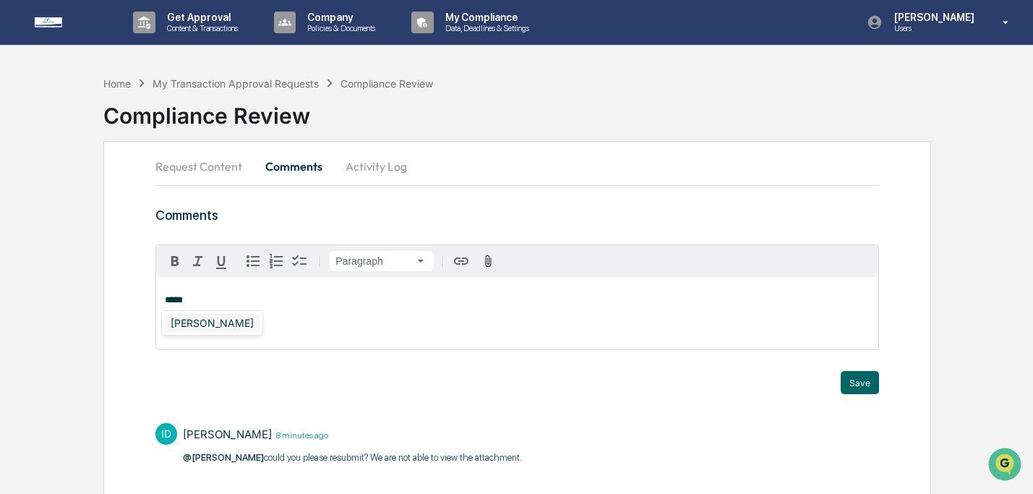
click at [218, 321] on div "[PERSON_NAME]" at bounding box center [212, 323] width 95 height 18
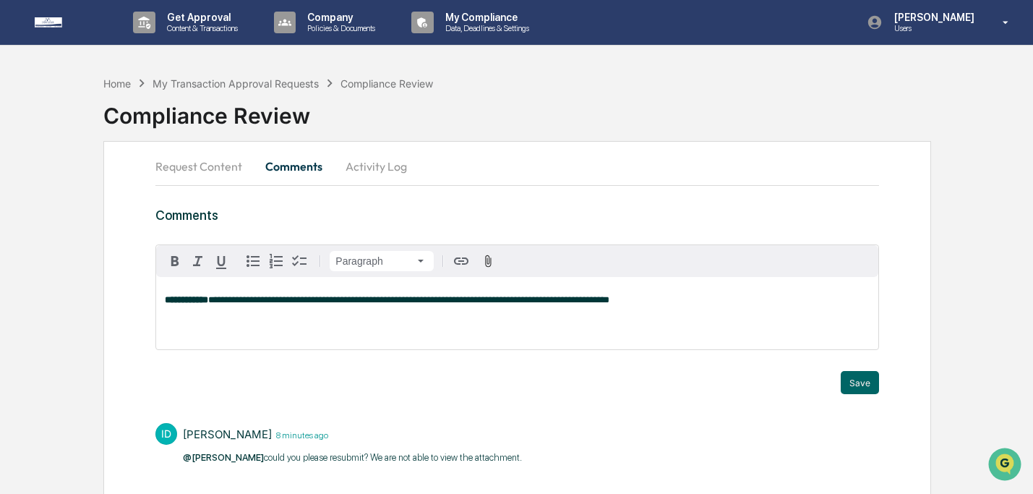
click at [336, 302] on span "**********" at bounding box center [408, 299] width 401 height 9
click at [692, 301] on span "**********" at bounding box center [450, 299] width 484 height 9
click at [868, 392] on button "Save" at bounding box center [860, 382] width 38 height 23
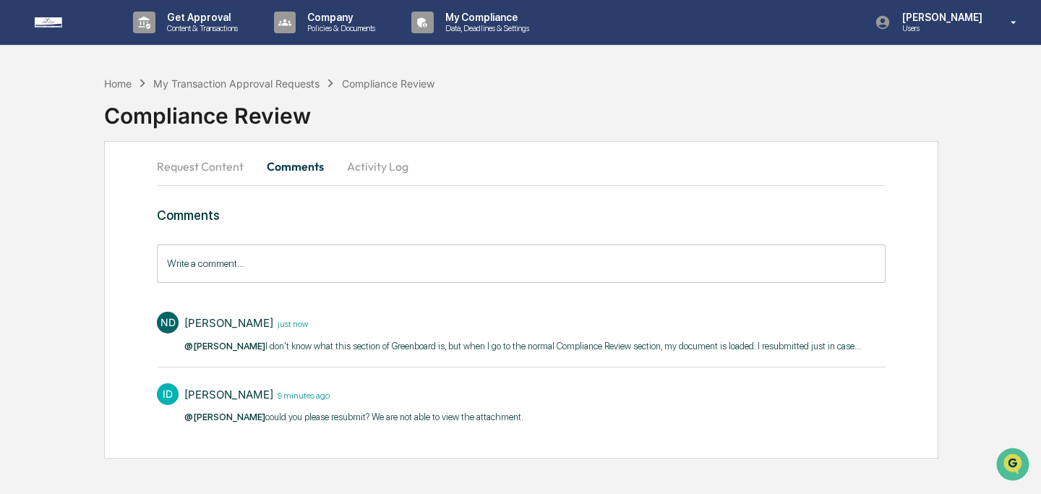
click at [363, 174] on button "Activity Log" at bounding box center [377, 166] width 85 height 35
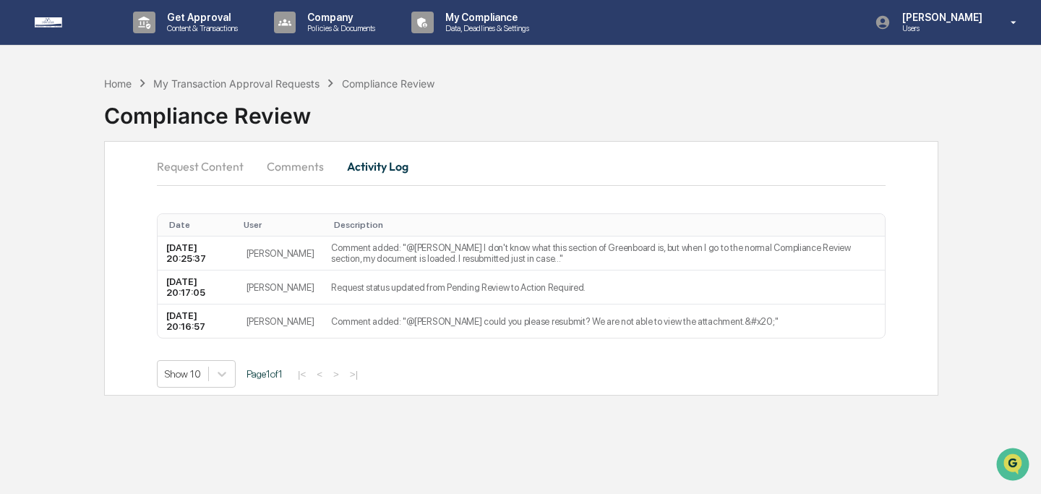
click at [272, 168] on button "Comments" at bounding box center [295, 166] width 80 height 35
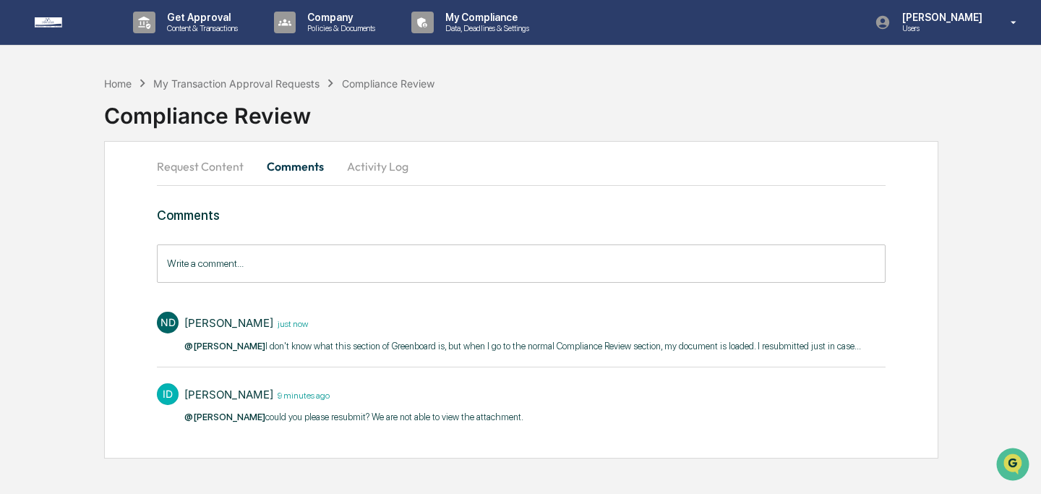
click at [211, 166] on button "Request Content" at bounding box center [206, 166] width 98 height 35
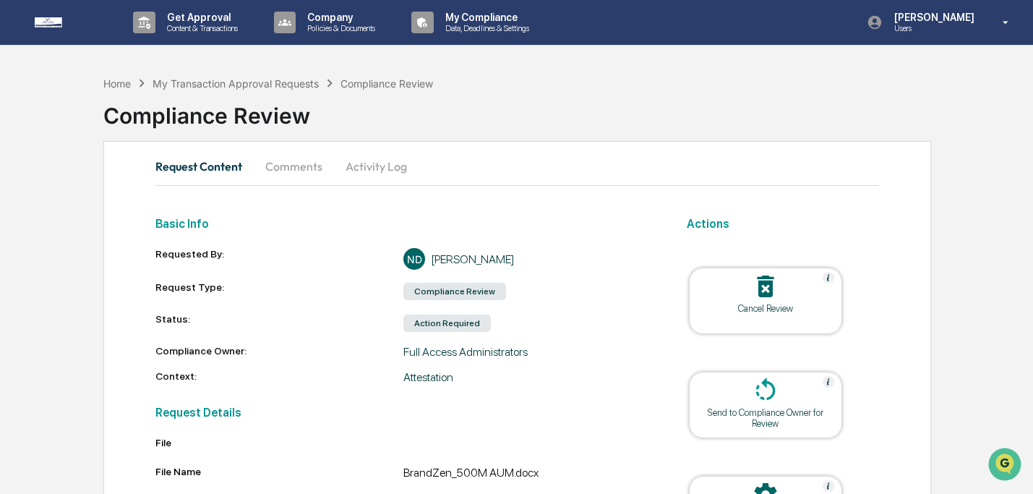
click at [304, 162] on button "Comments" at bounding box center [294, 166] width 80 height 35
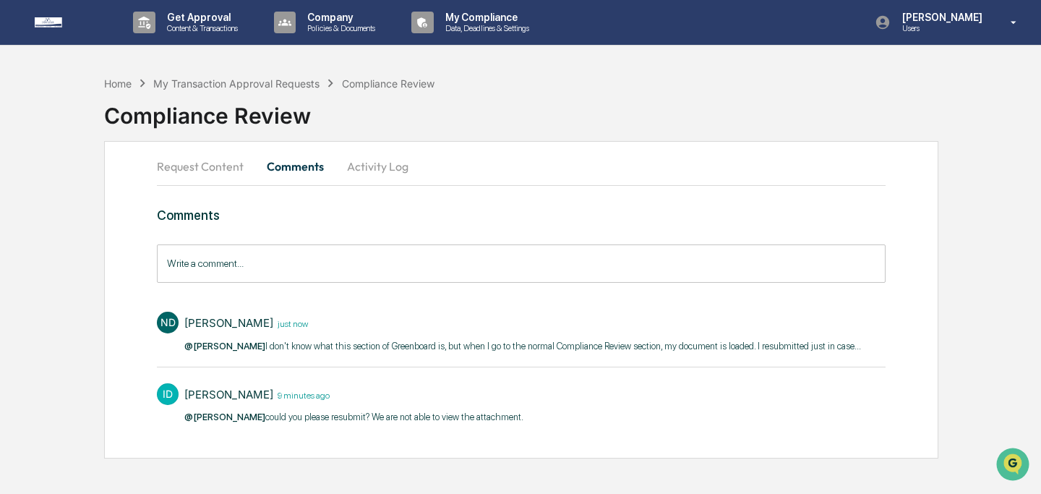
click at [328, 265] on input "Write a comment..." at bounding box center [521, 263] width 729 height 38
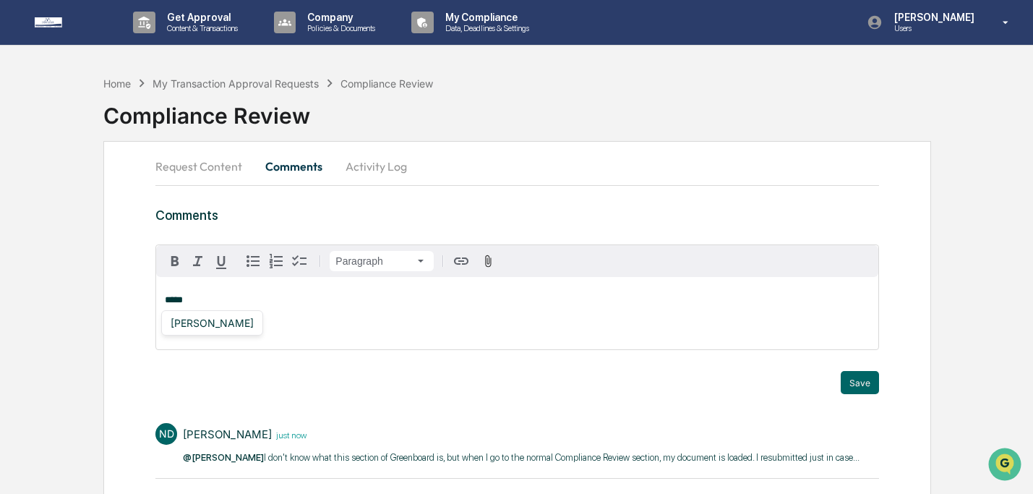
click at [234, 321] on div "[PERSON_NAME]" at bounding box center [212, 323] width 95 height 18
click at [869, 388] on button "Save" at bounding box center [860, 382] width 38 height 23
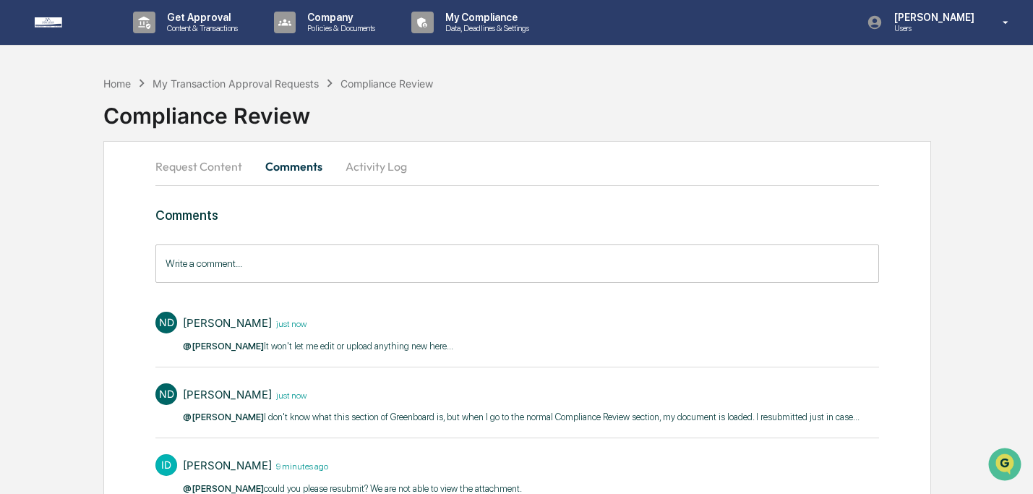
click at [233, 158] on button "Request Content" at bounding box center [204, 166] width 98 height 35
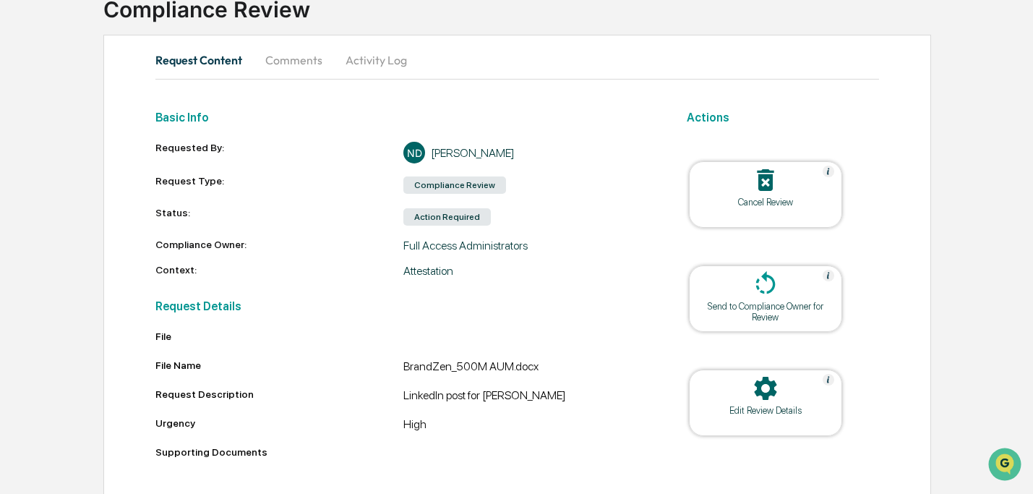
scroll to position [116, 0]
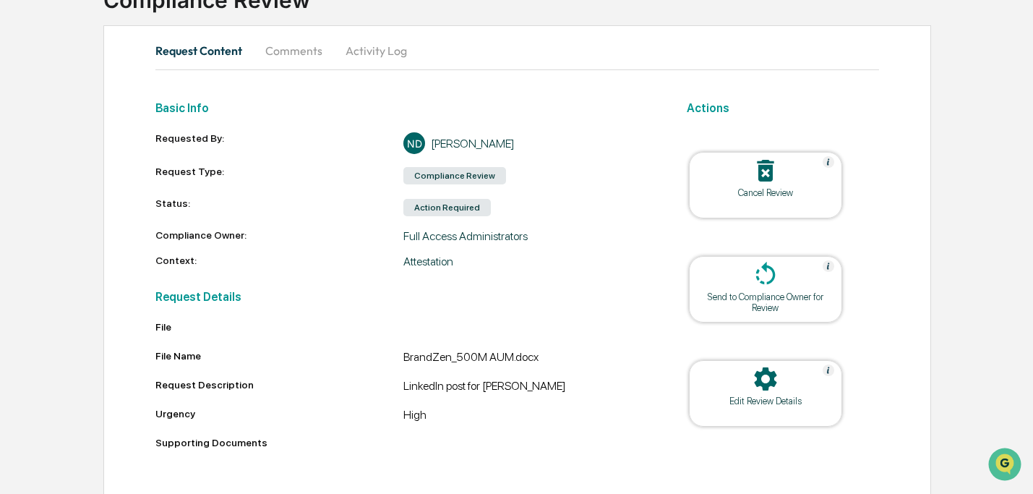
click at [717, 291] on div "Send to Compliance Owner for Review" at bounding box center [765, 302] width 130 height 22
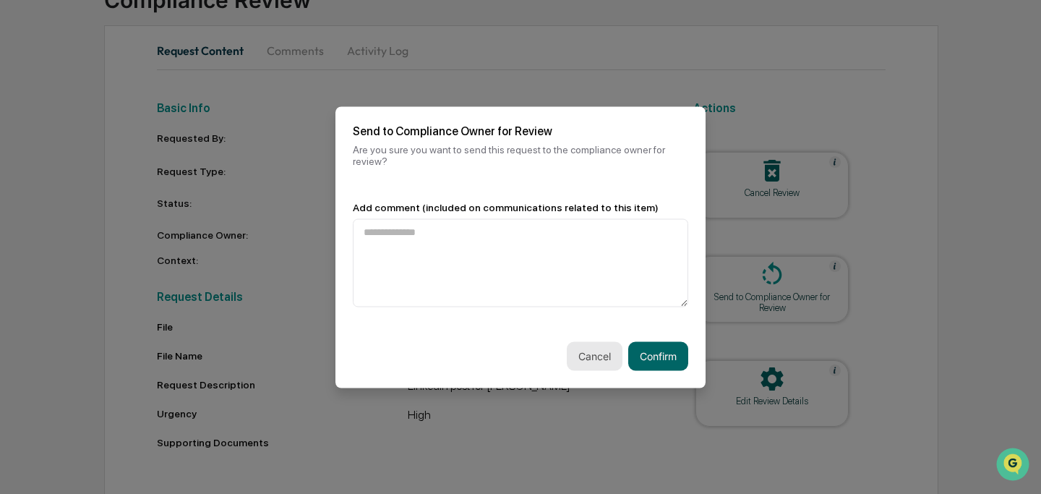
click at [601, 351] on button "Cancel" at bounding box center [595, 355] width 56 height 29
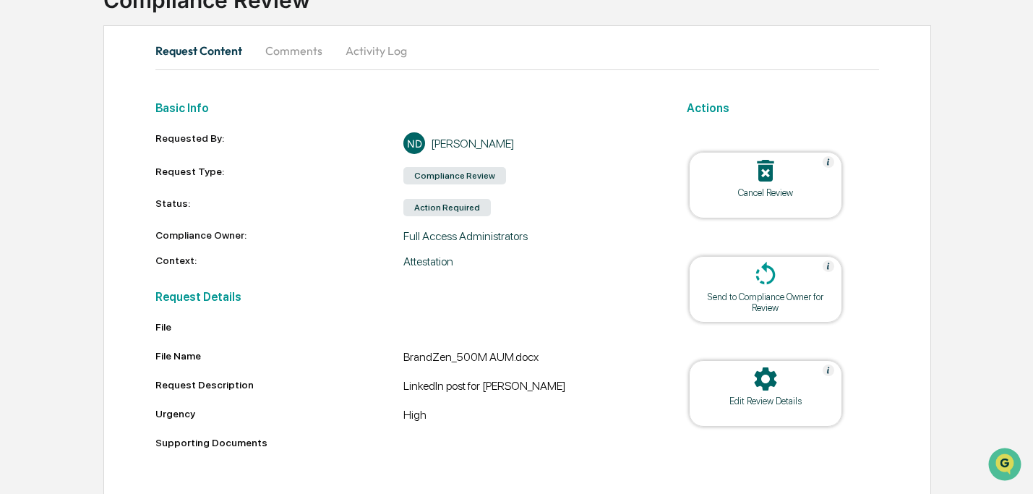
click at [790, 400] on div "Edit Review Details" at bounding box center [765, 400] width 130 height 11
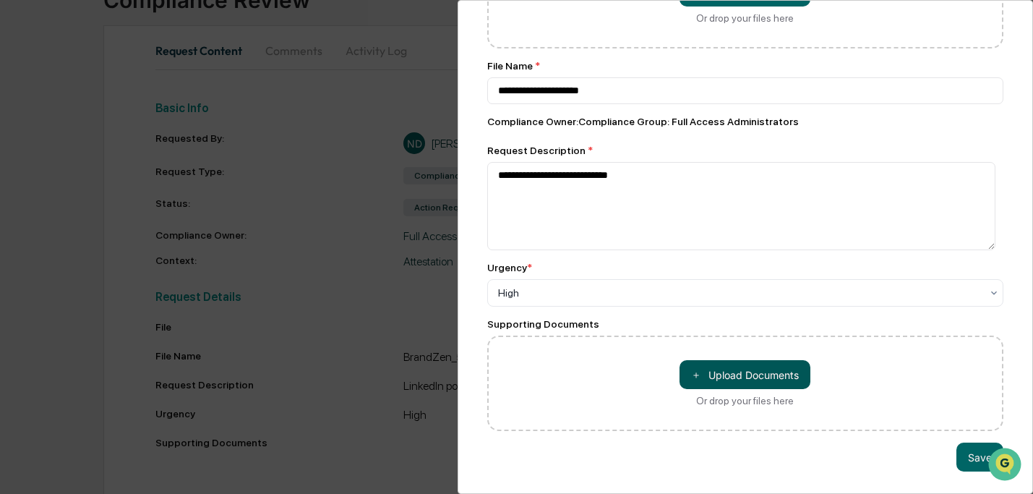
scroll to position [145, 0]
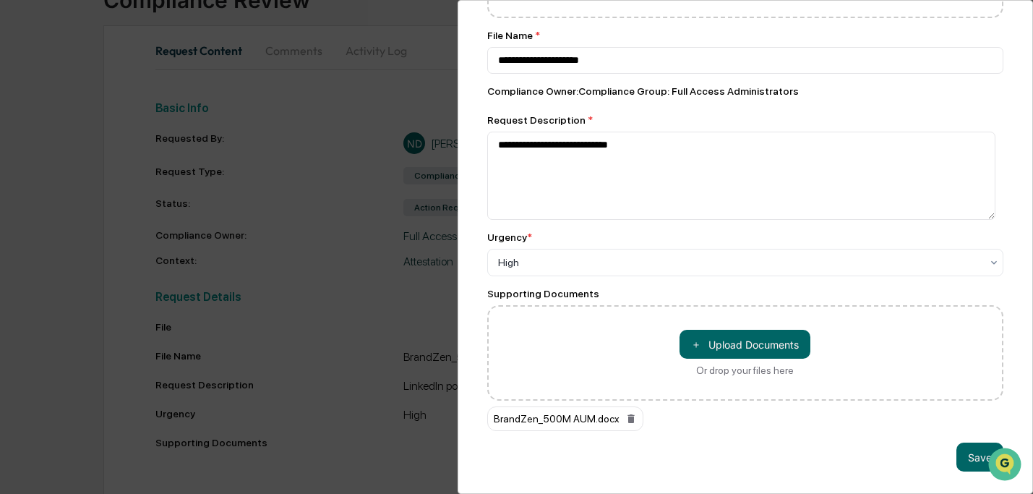
scroll to position [184, 0]
click at [957, 450] on button "Save" at bounding box center [979, 456] width 47 height 29
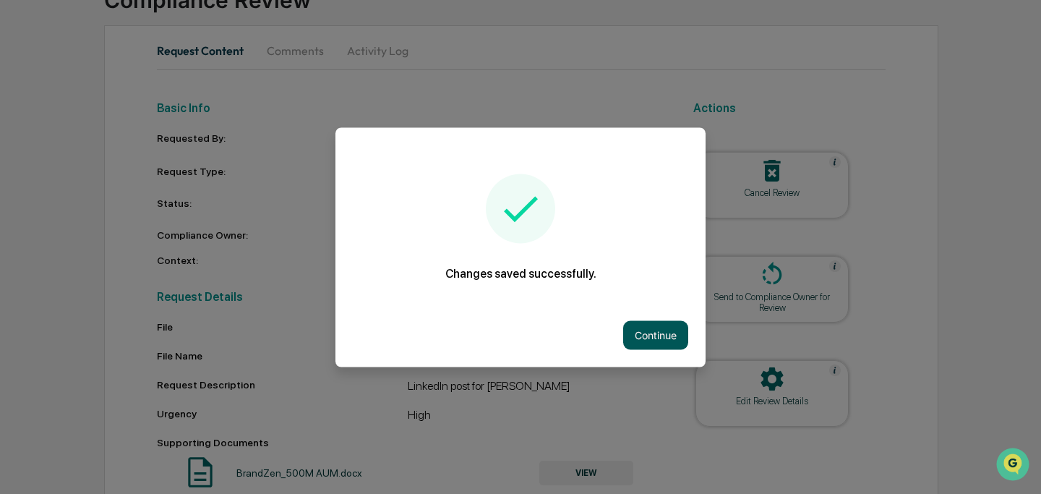
click at [659, 332] on button "Continue" at bounding box center [655, 334] width 65 height 29
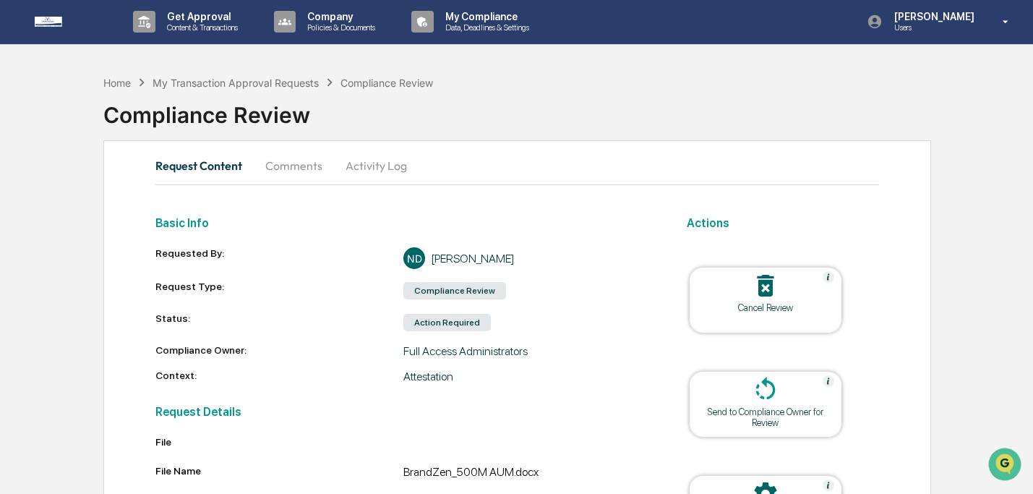
scroll to position [0, 0]
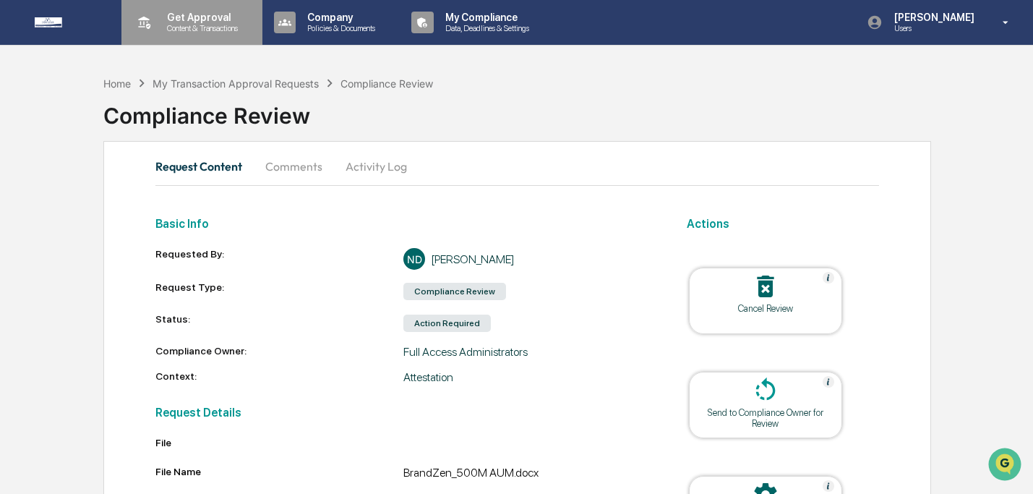
click at [214, 20] on p "Get Approval" at bounding box center [200, 18] width 90 height 12
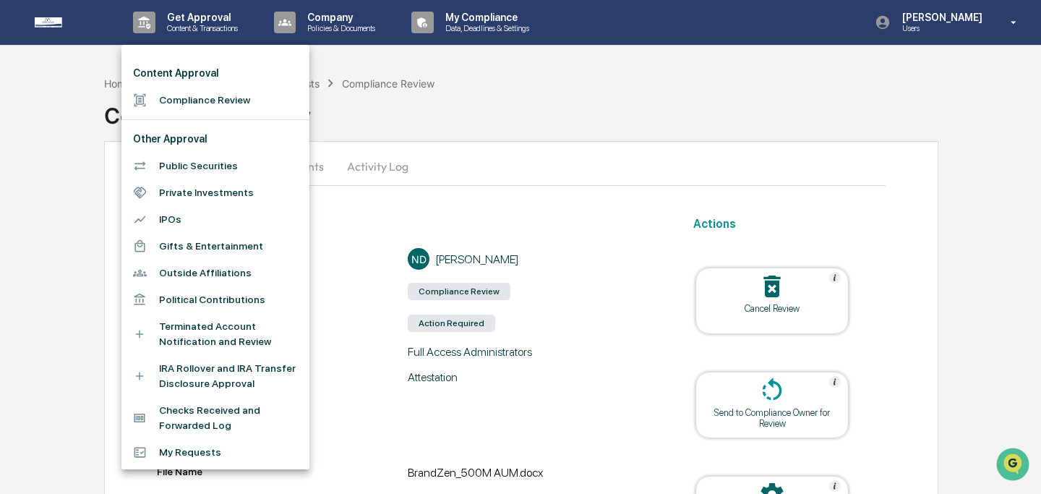
click at [192, 95] on li "Compliance Review" at bounding box center [215, 100] width 188 height 27
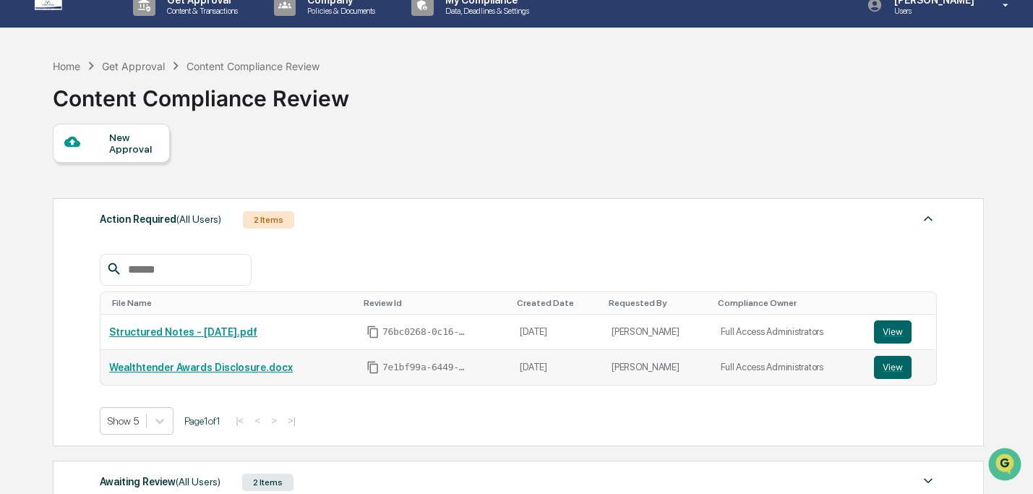
scroll to position [129, 0]
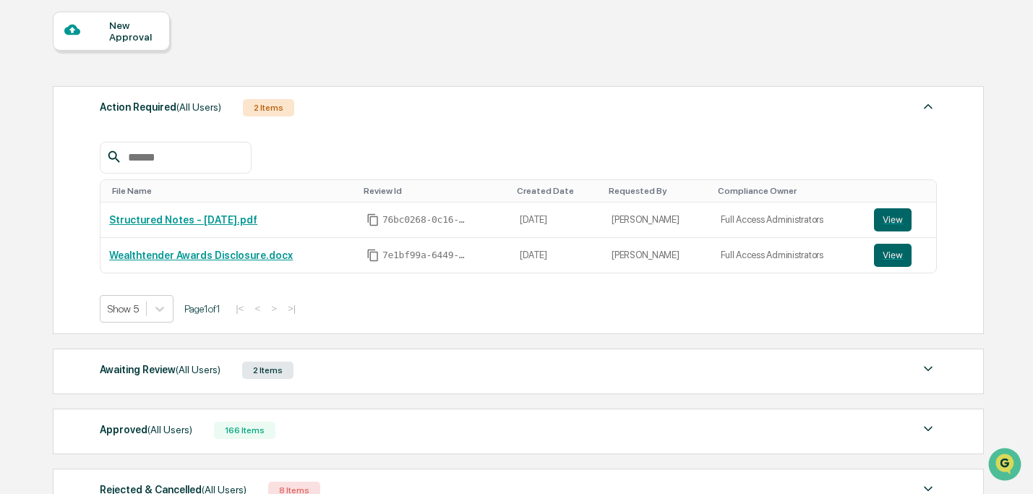
click at [614, 364] on div "Awaiting Review (All Users) 2 Items" at bounding box center [518, 370] width 836 height 20
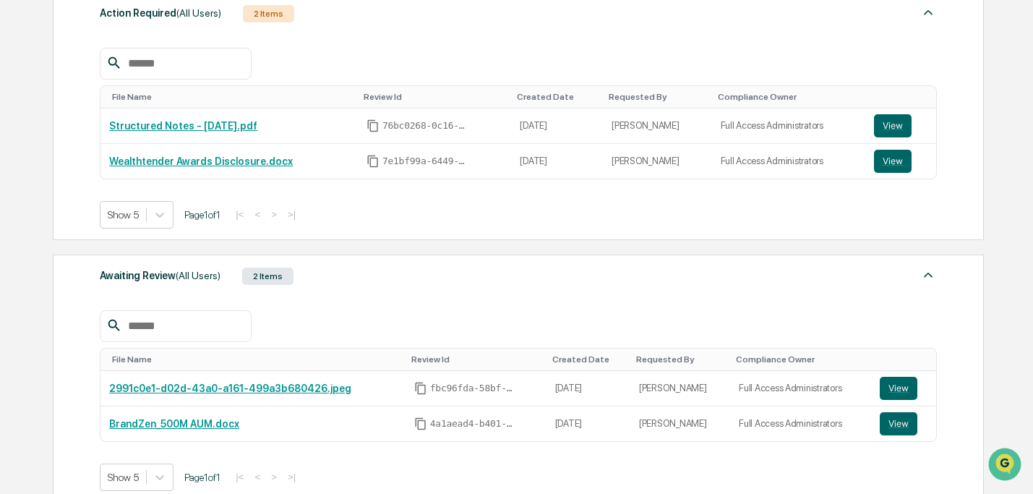
scroll to position [252, 0]
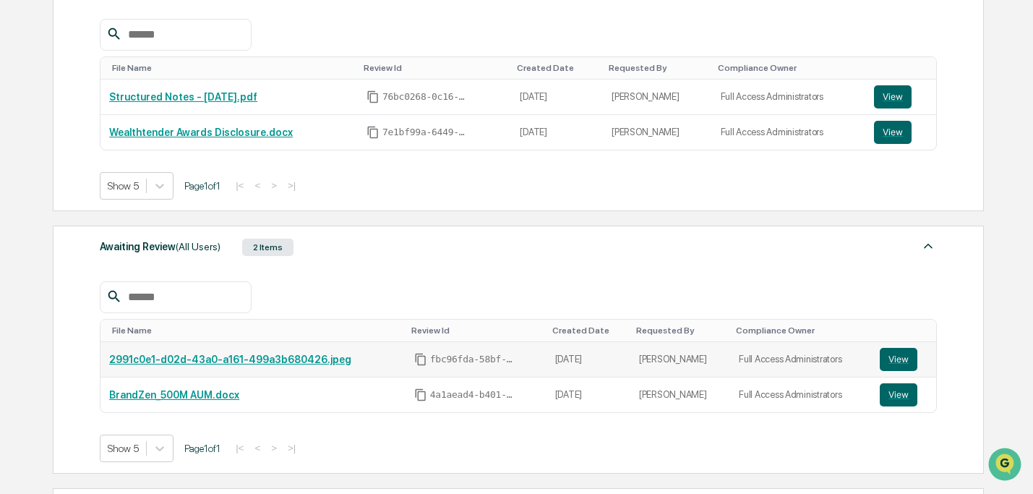
click at [278, 365] on link "2991c0e1-d02d-43a0-a161-499a3b680426.jpeg" at bounding box center [230, 359] width 242 height 12
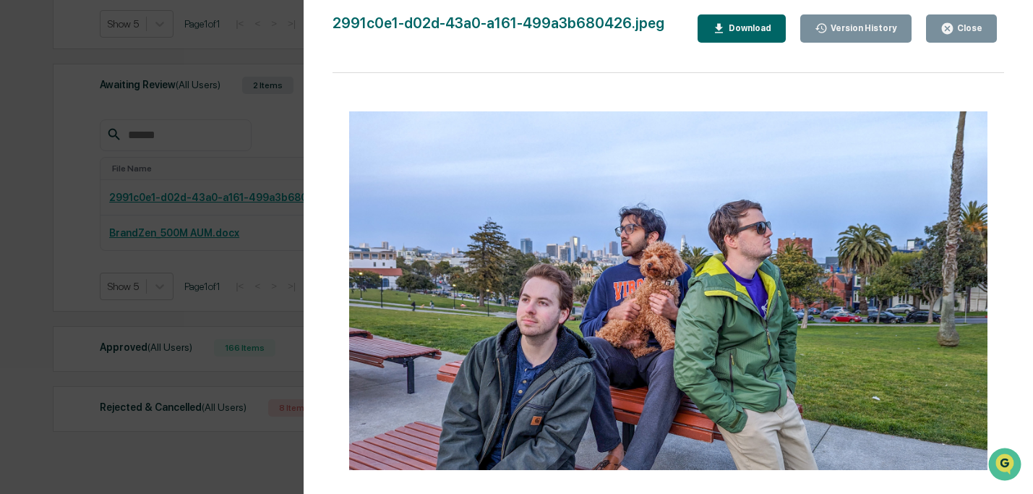
scroll to position [457, 0]
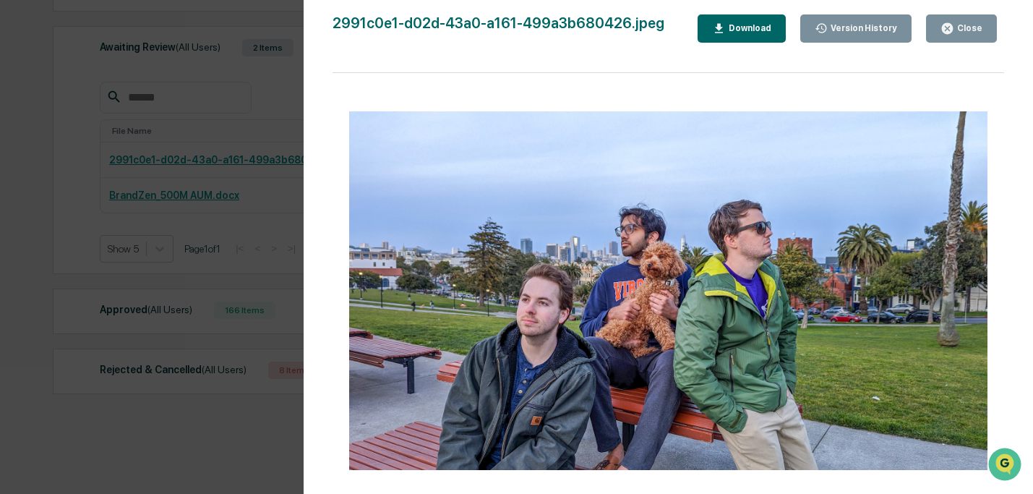
click at [951, 38] on button "Close" at bounding box center [961, 28] width 71 height 28
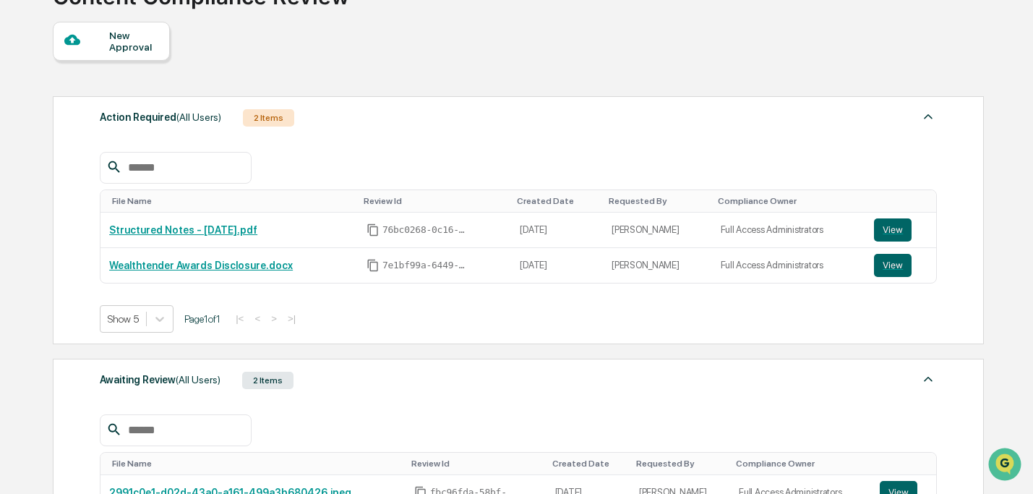
scroll to position [20, 0]
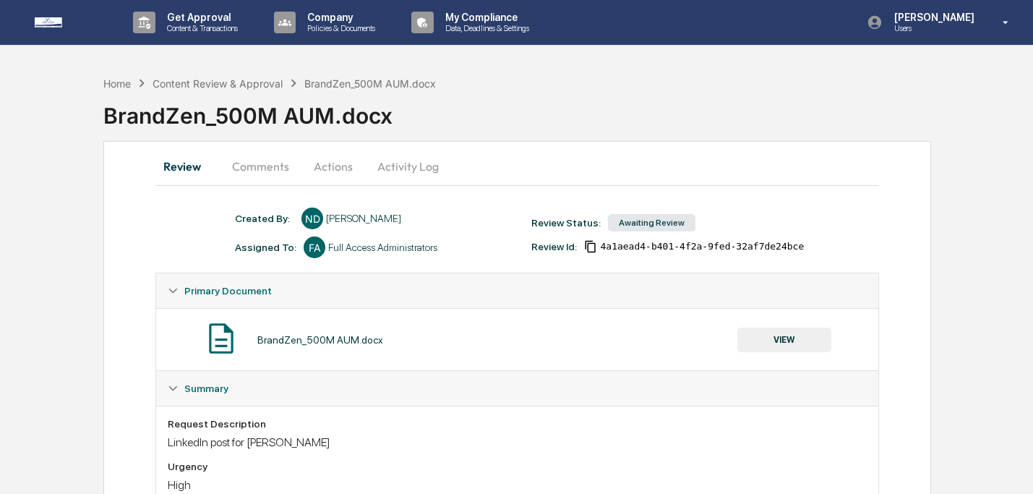
click at [246, 163] on button "Comments" at bounding box center [260, 166] width 80 height 35
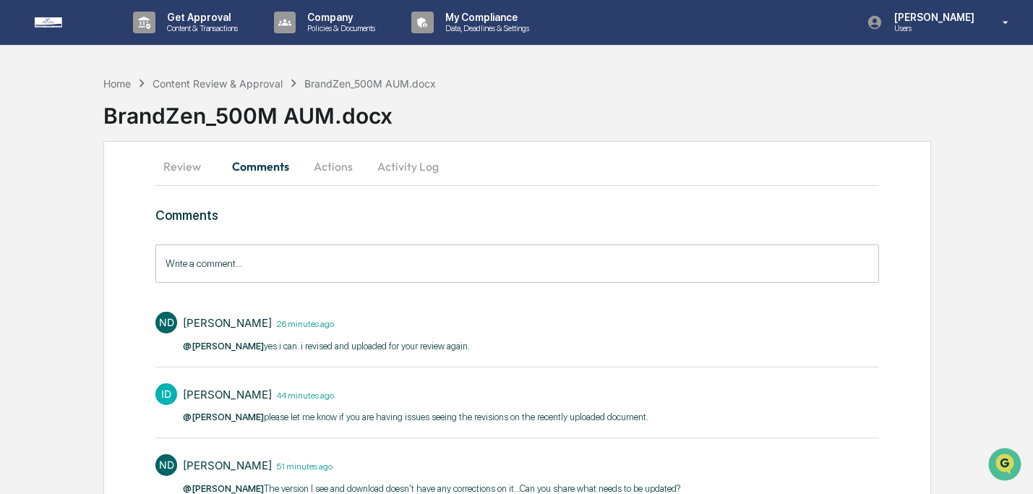
click at [198, 167] on button "Review" at bounding box center [187, 166] width 65 height 35
